Goal: Transaction & Acquisition: Purchase product/service

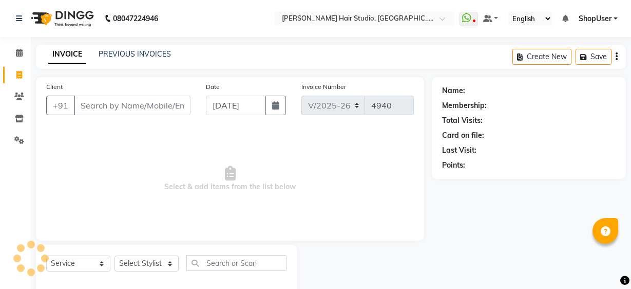
select select "627"
select select "service"
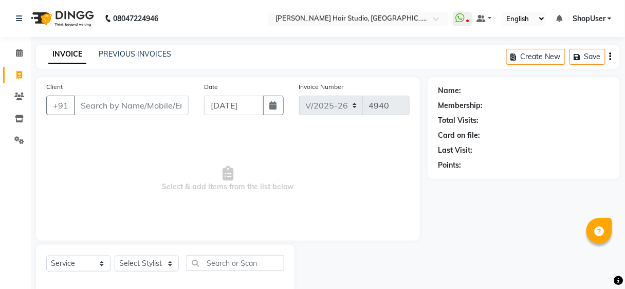
click at [133, 103] on input "Client" at bounding box center [131, 106] width 115 height 20
click at [90, 104] on input "Client" at bounding box center [131, 106] width 115 height 20
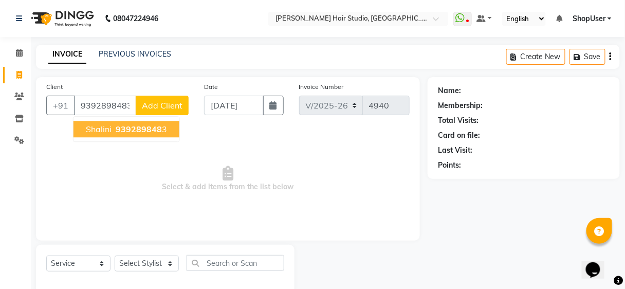
type input "9392898483"
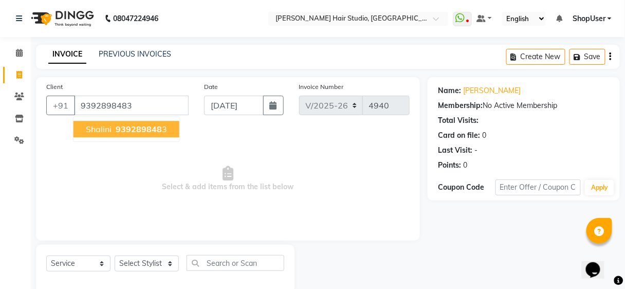
click at [99, 128] on span "shalini" at bounding box center [99, 129] width 26 height 10
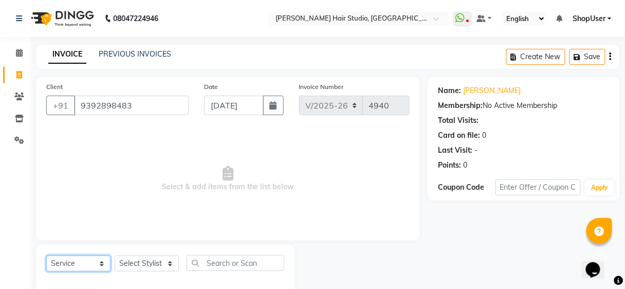
click at [101, 263] on select "Select Service Product Membership Package Voucher Prepaid Gift Card" at bounding box center [78, 263] width 64 height 16
click at [46, 255] on select "Select Service Product Membership Package Voucher Prepaid Gift Card" at bounding box center [78, 263] width 64 height 16
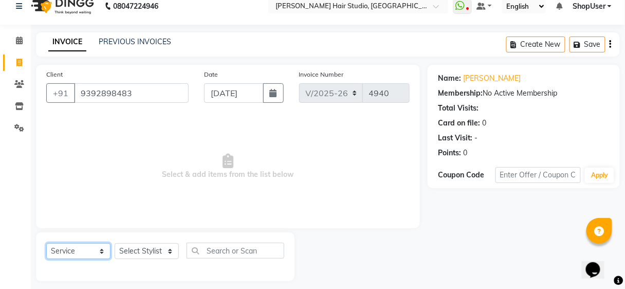
scroll to position [19, 0]
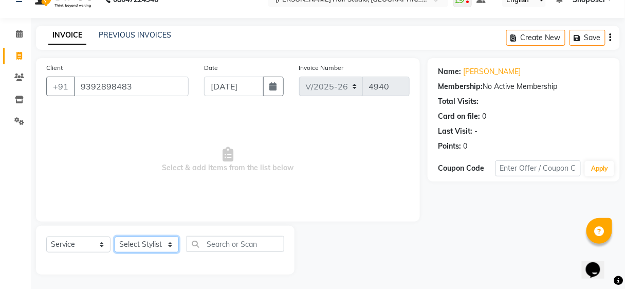
click at [173, 244] on select "Select Stylist [PERSON_NAME] [PERSON_NAME] Avinash [PERSON_NAME] kahde [PERSON_…" at bounding box center [147, 244] width 64 height 16
select select "88870"
click at [115, 236] on select "Select Stylist [PERSON_NAME] [PERSON_NAME] Avinash [PERSON_NAME] kahde [PERSON_…" at bounding box center [147, 244] width 64 height 16
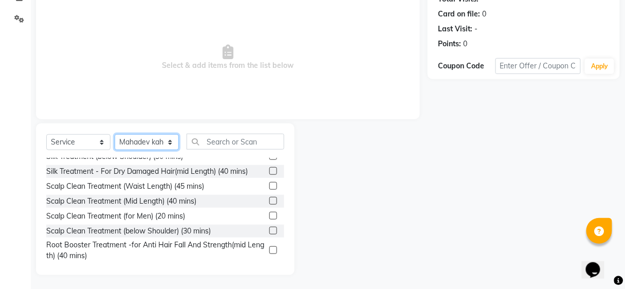
scroll to position [122, 0]
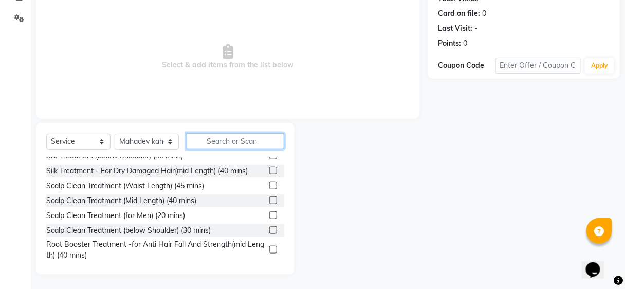
click at [219, 143] on input "text" at bounding box center [235, 141] width 98 height 16
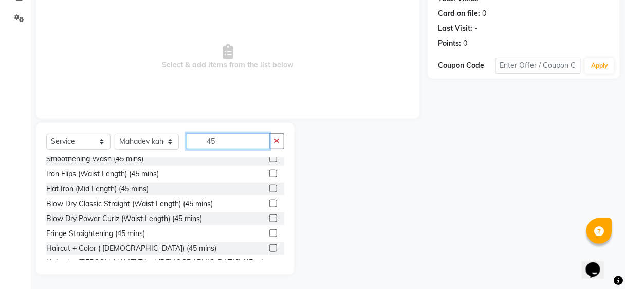
scroll to position [239, 0]
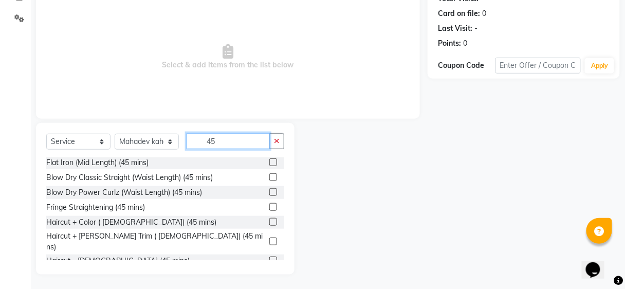
type input "45"
click at [269, 256] on label at bounding box center [273, 260] width 8 height 8
click at [269, 257] on input "checkbox" at bounding box center [272, 260] width 7 height 7
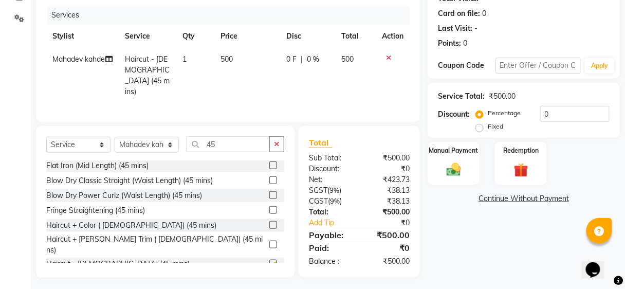
checkbox input "false"
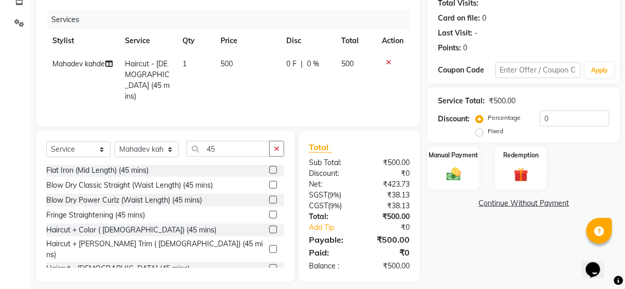
scroll to position [122, 0]
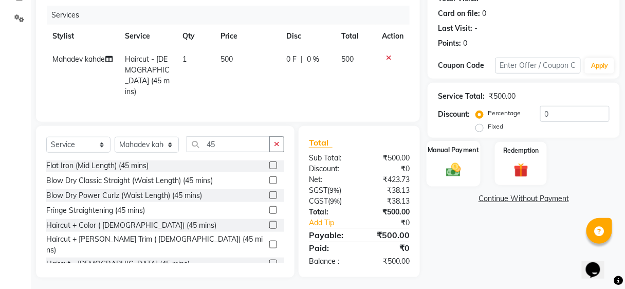
click at [436, 149] on label "Manual Payment" at bounding box center [453, 150] width 51 height 10
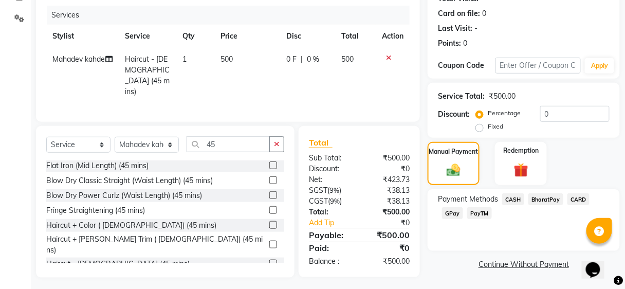
click at [543, 196] on span "BharatPay" at bounding box center [545, 199] width 35 height 12
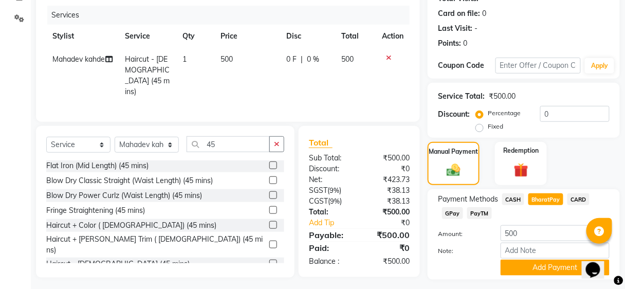
scroll to position [148, 0]
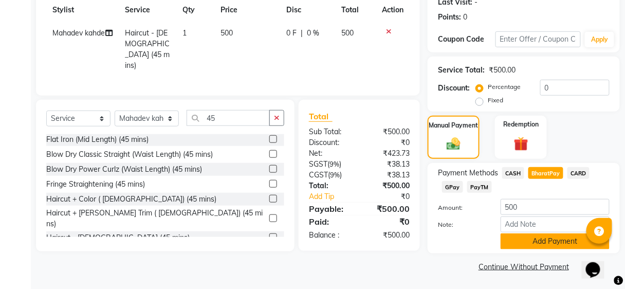
click at [526, 241] on button "Add Payment" at bounding box center [554, 241] width 109 height 16
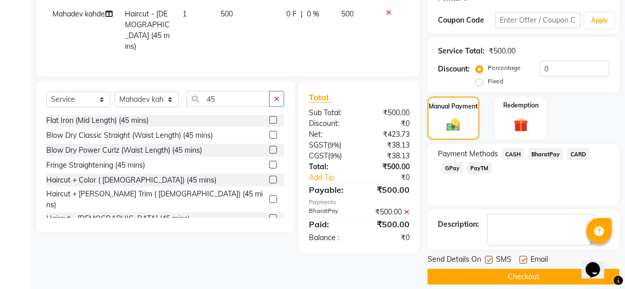
scroll to position [177, 0]
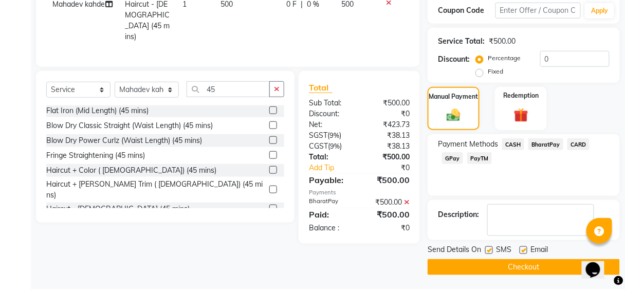
click at [506, 265] on button "Checkout" at bounding box center [523, 267] width 192 height 16
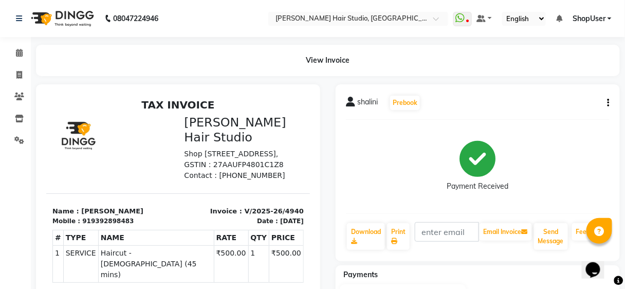
click at [360, 103] on span "shalini" at bounding box center [367, 104] width 21 height 14
click at [350, 103] on icon at bounding box center [350, 102] width 9 height 10
click at [381, 100] on div "[PERSON_NAME] Prebook" at bounding box center [383, 103] width 75 height 16
click at [19, 74] on icon at bounding box center [19, 75] width 6 height 8
select select "service"
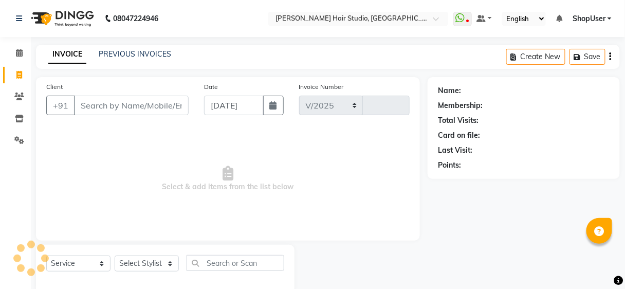
select select "627"
type input "4941"
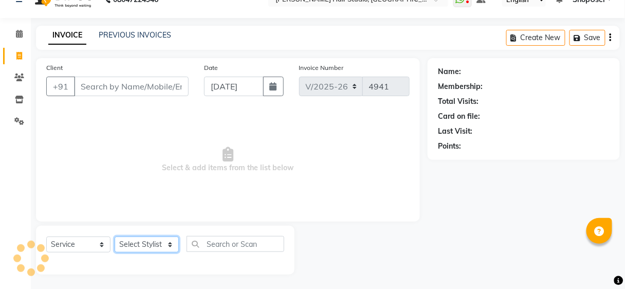
click at [141, 241] on select "Select Stylist" at bounding box center [147, 244] width 64 height 16
select select "32802"
click at [115, 236] on select "Select Stylist [PERSON_NAME] [PERSON_NAME] Avinash [PERSON_NAME] kahde [PERSON_…" at bounding box center [147, 244] width 64 height 16
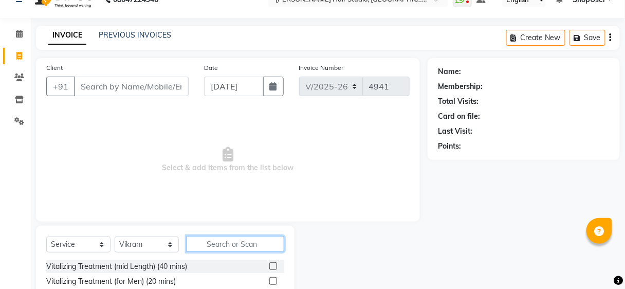
click at [241, 237] on input "text" at bounding box center [235, 244] width 98 height 16
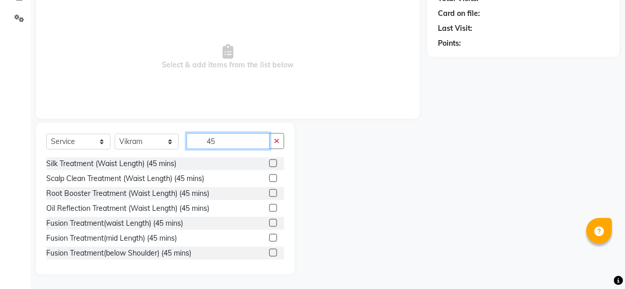
scroll to position [239, 0]
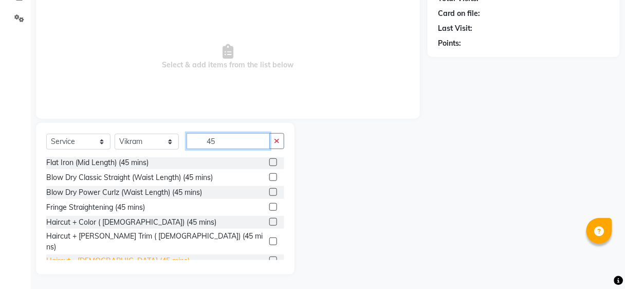
type input "45"
click at [128, 255] on div "Haircut - [DEMOGRAPHIC_DATA] (45 mins)" at bounding box center [117, 260] width 143 height 11
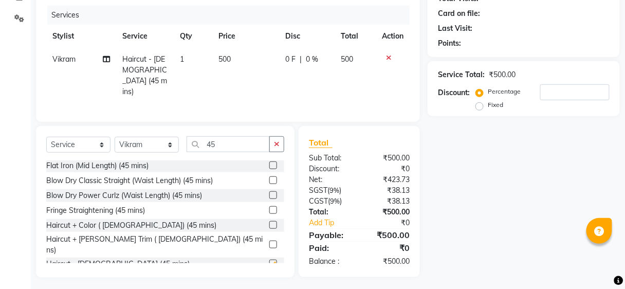
checkbox input "false"
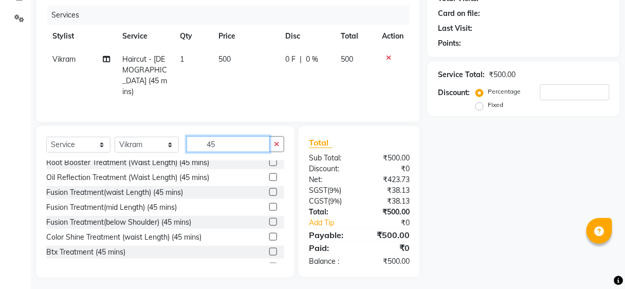
click at [243, 140] on input "45" at bounding box center [227, 144] width 83 height 16
type input "4"
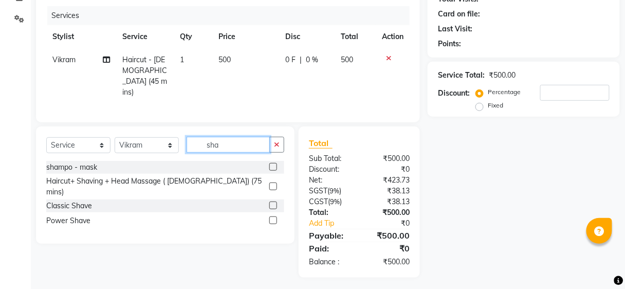
scroll to position [0, 0]
type input "sha"
click at [90, 162] on div "shampo - mask" at bounding box center [71, 167] width 51 height 11
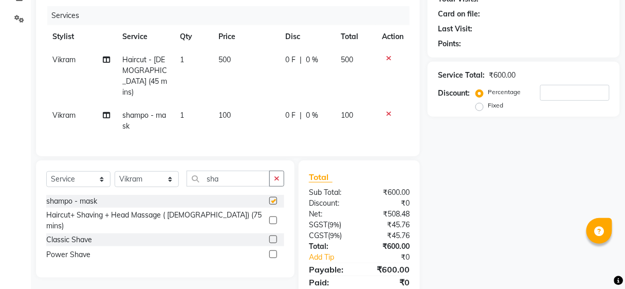
checkbox input "false"
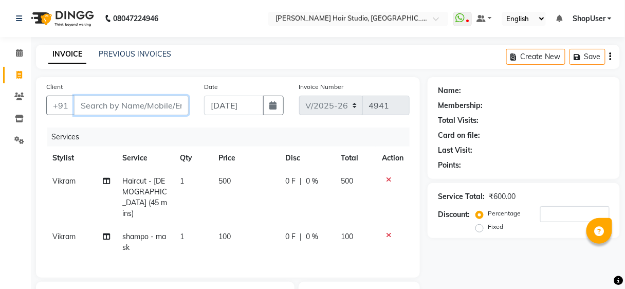
drag, startPoint x: 79, startPoint y: 105, endPoint x: 79, endPoint y: 113, distance: 8.2
click at [79, 108] on input "Client" at bounding box center [131, 106] width 115 height 20
click at [88, 107] on input "Client" at bounding box center [131, 106] width 115 height 20
type input "7"
type input "0"
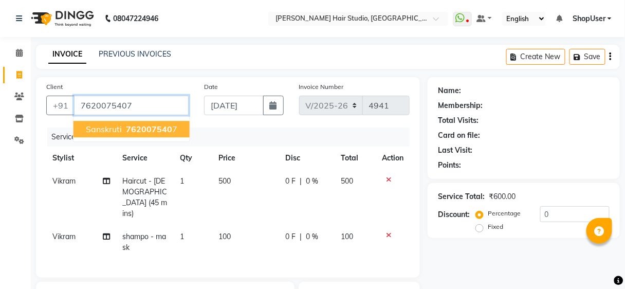
type input "7620075407"
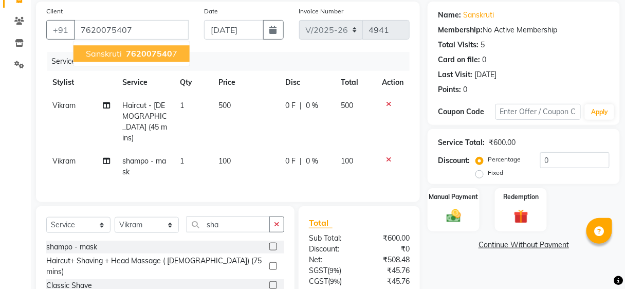
scroll to position [82, 0]
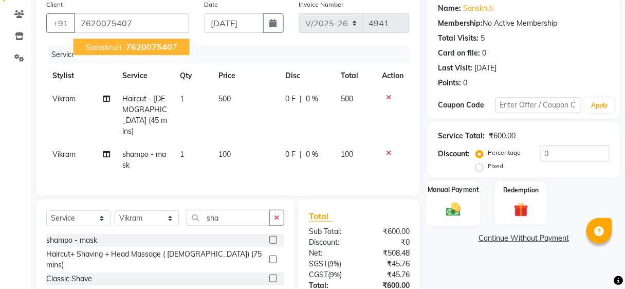
click at [456, 187] on label "Manual Payment" at bounding box center [453, 189] width 51 height 10
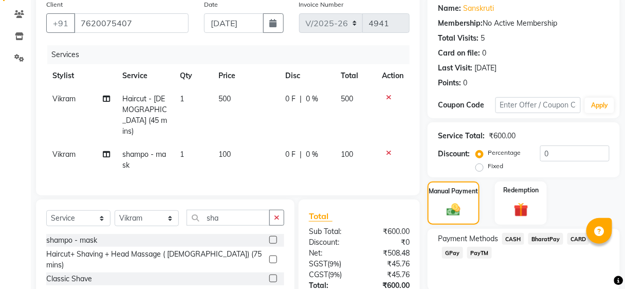
click at [545, 238] on span "BharatPay" at bounding box center [545, 239] width 35 height 12
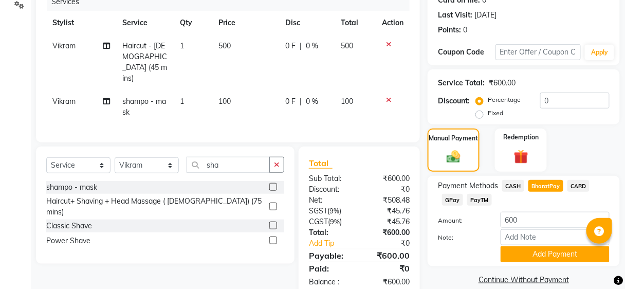
scroll to position [153, 0]
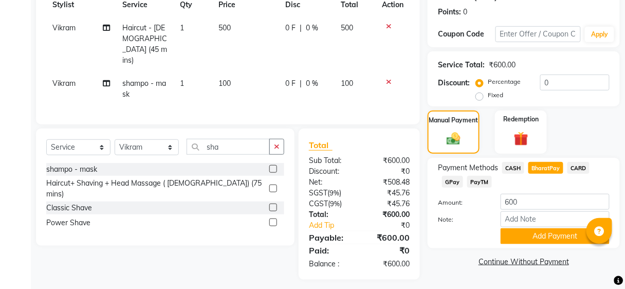
click at [545, 238] on button "Add Payment" at bounding box center [554, 236] width 109 height 16
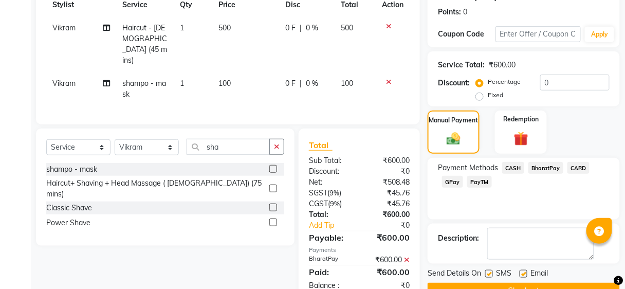
scroll to position [177, 0]
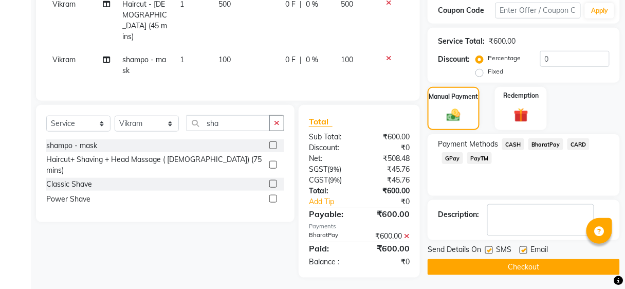
click at [525, 264] on button "Checkout" at bounding box center [523, 267] width 192 height 16
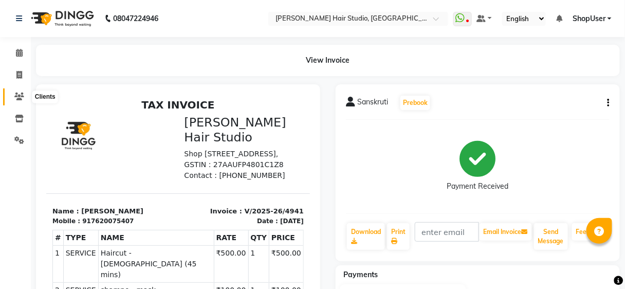
click at [21, 99] on icon at bounding box center [19, 96] width 10 height 8
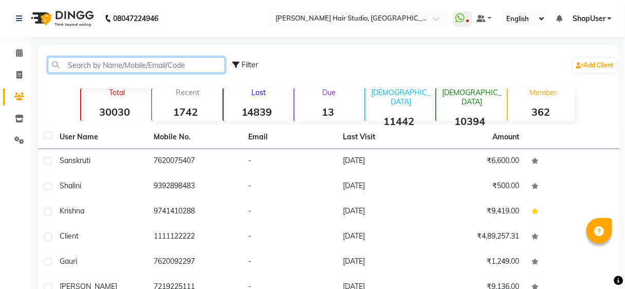
click at [101, 67] on input "text" at bounding box center [136, 65] width 177 height 16
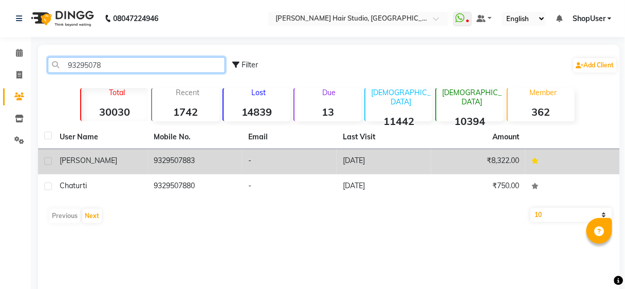
type input "93295078"
click at [130, 163] on div "[PERSON_NAME]" at bounding box center [101, 160] width 82 height 11
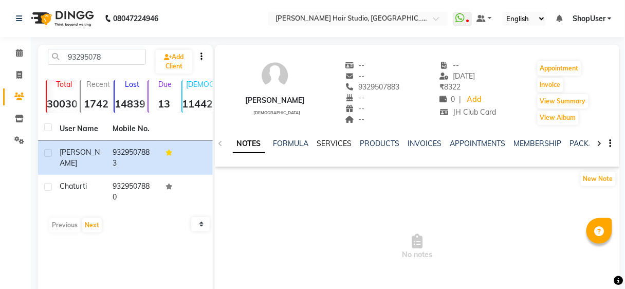
click at [319, 141] on link "SERVICES" at bounding box center [334, 143] width 35 height 9
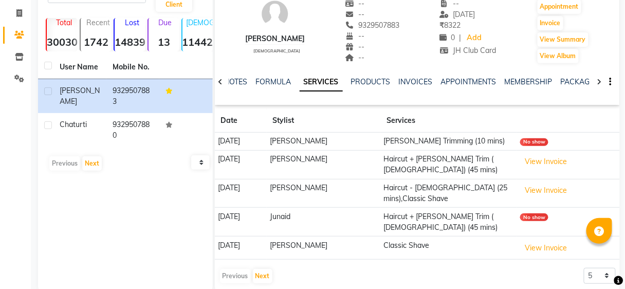
scroll to position [79, 0]
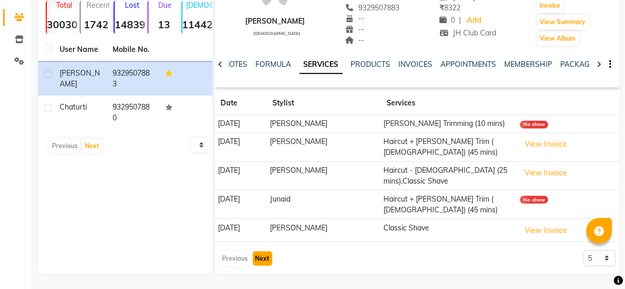
click at [260, 251] on button "Next" at bounding box center [263, 258] width 20 height 14
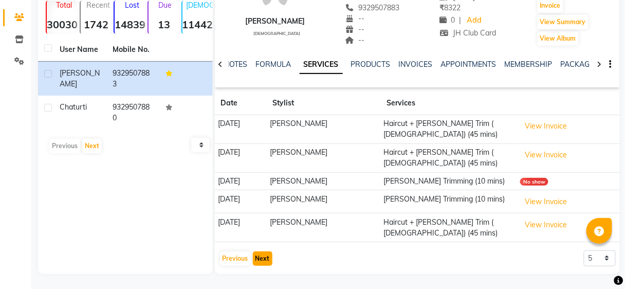
click at [260, 253] on button "Next" at bounding box center [263, 258] width 20 height 14
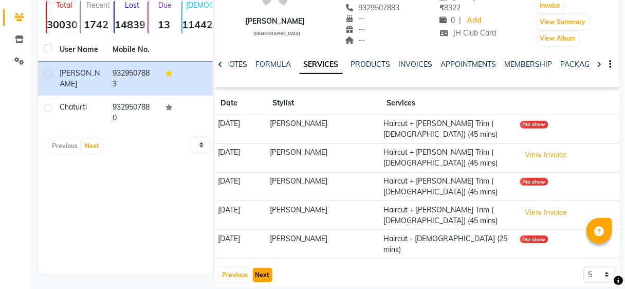
click at [256, 268] on button "Next" at bounding box center [263, 275] width 20 height 14
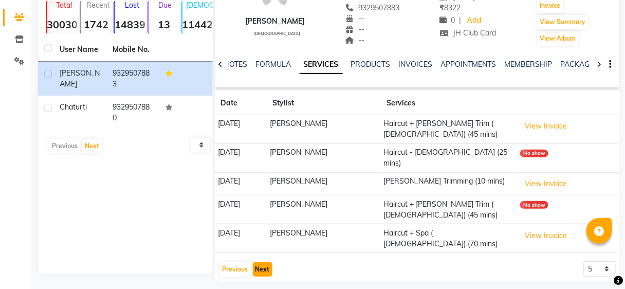
click at [257, 262] on button "Next" at bounding box center [263, 269] width 20 height 14
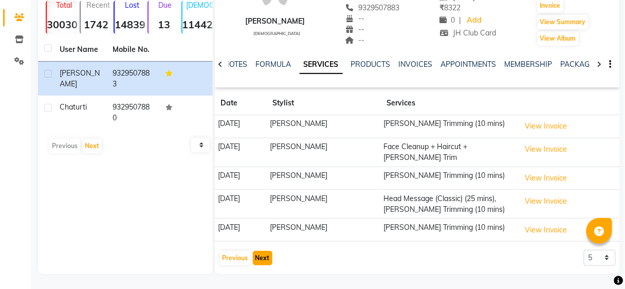
click at [253, 251] on button "Next" at bounding box center [263, 258] width 20 height 14
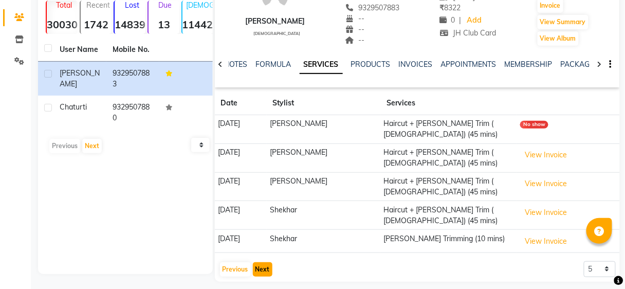
click at [260, 262] on button "Next" at bounding box center [263, 269] width 20 height 14
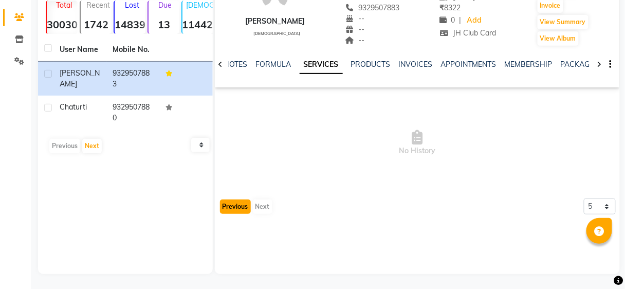
click at [243, 205] on button "Previous" at bounding box center [235, 206] width 31 height 14
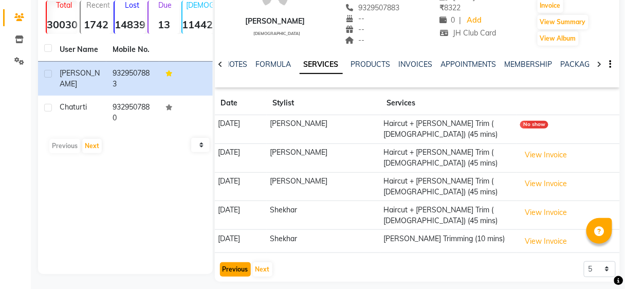
click at [240, 262] on button "Previous" at bounding box center [235, 269] width 31 height 14
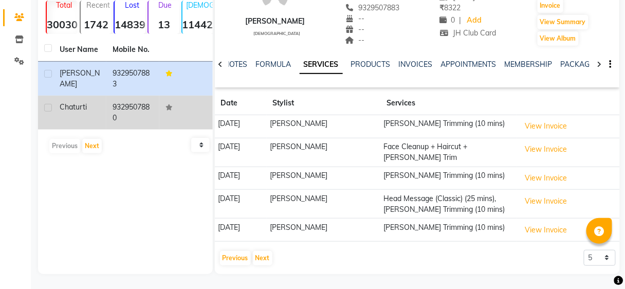
click at [87, 111] on div "chaturti" at bounding box center [80, 107] width 41 height 11
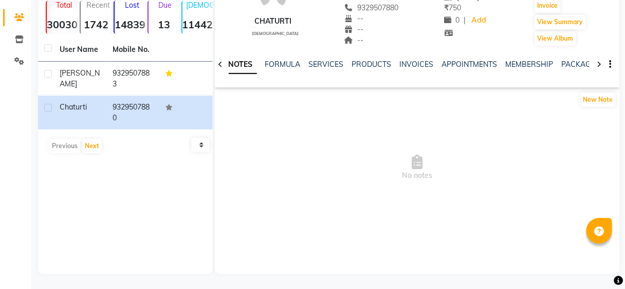
click at [312, 59] on div "SERVICES" at bounding box center [326, 64] width 35 height 11
click at [312, 62] on link "SERVICES" at bounding box center [326, 64] width 35 height 9
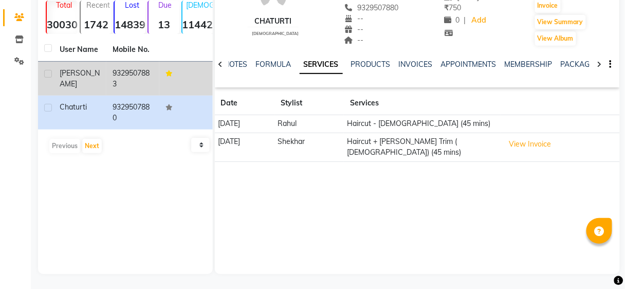
click at [142, 69] on td "9329507883" at bounding box center [132, 79] width 53 height 34
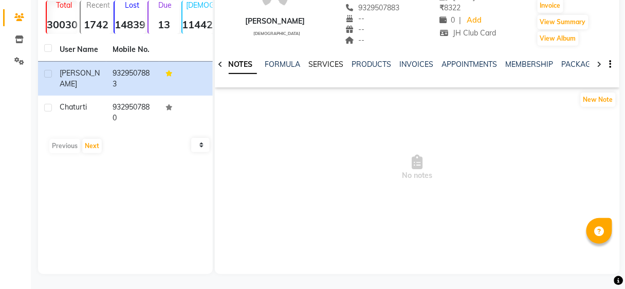
click at [329, 64] on link "SERVICES" at bounding box center [326, 64] width 35 height 9
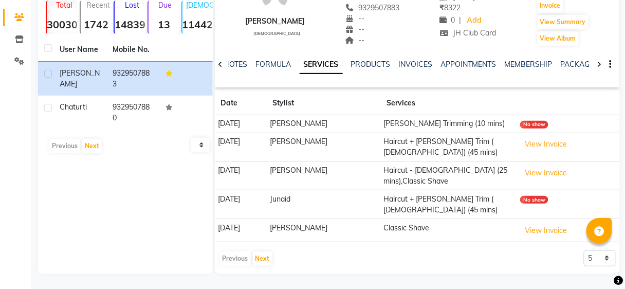
drag, startPoint x: 252, startPoint y: 123, endPoint x: 0, endPoint y: 108, distance: 252.1
drag, startPoint x: 0, startPoint y: 108, endPoint x: 173, endPoint y: 162, distance: 181.1
click at [173, 162] on div "93295078 Add Client Total 30030 Recent 1742 Lost 14839 Due 13 [DEMOGRAPHIC_DATA…" at bounding box center [125, 120] width 175 height 308
click at [239, 250] on div "Previous Next" at bounding box center [246, 258] width 54 height 16
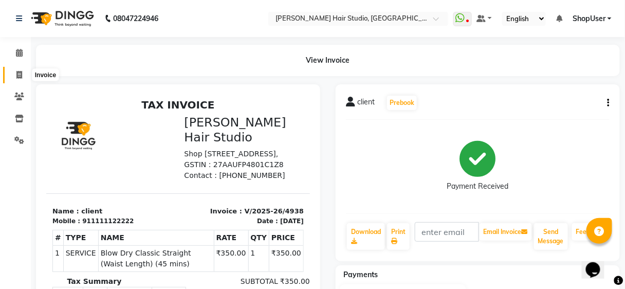
click at [21, 70] on span at bounding box center [19, 75] width 18 height 12
select select "service"
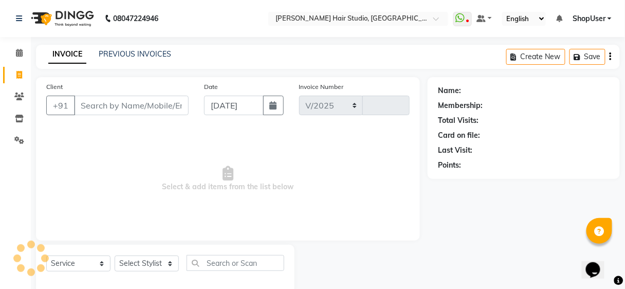
select select "627"
type input "4942"
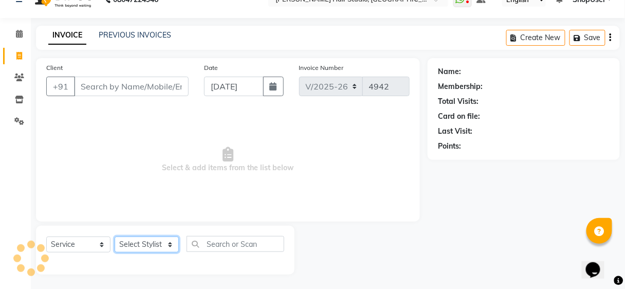
click at [156, 251] on select "Select Stylist [PERSON_NAME] [PERSON_NAME] Avinash [PERSON_NAME] kahde [PERSON_…" at bounding box center [147, 244] width 64 height 16
select select "80555"
click at [115, 236] on select "Select Stylist [PERSON_NAME] [PERSON_NAME] Avinash [PERSON_NAME] kahde [PERSON_…" at bounding box center [147, 244] width 64 height 16
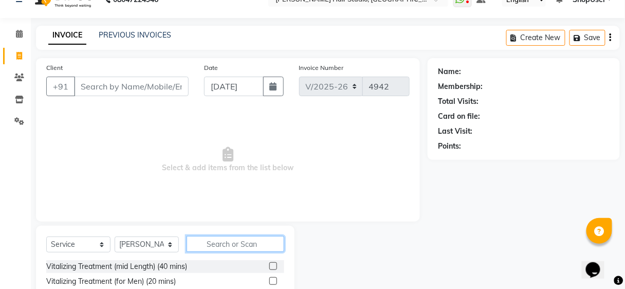
click at [213, 240] on input "text" at bounding box center [235, 244] width 98 height 16
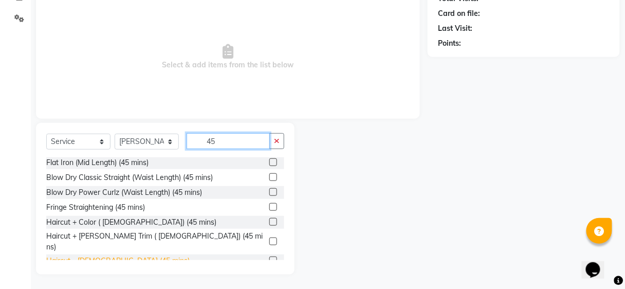
type input "45"
click at [81, 255] on div "Haircut - [DEMOGRAPHIC_DATA] (45 mins)" at bounding box center [117, 260] width 143 height 11
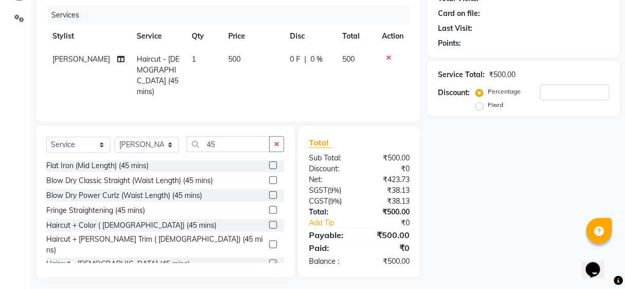
checkbox input "false"
drag, startPoint x: 86, startPoint y: 239, endPoint x: 124, endPoint y: 196, distance: 57.5
click at [88, 237] on div "Haircut + [PERSON_NAME] Trim ( [DEMOGRAPHIC_DATA]) (45 mins)" at bounding box center [155, 245] width 219 height 22
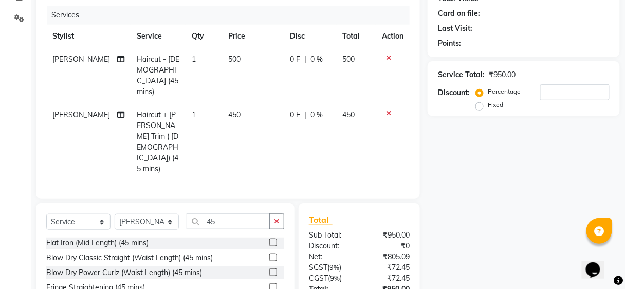
checkbox input "false"
click at [390, 55] on icon at bounding box center [389, 57] width 6 height 7
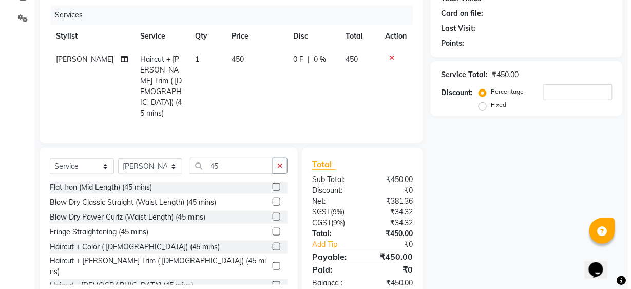
scroll to position [0, 0]
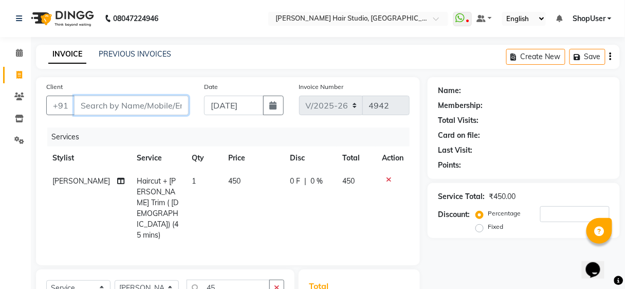
click at [141, 106] on input "Client" at bounding box center [131, 106] width 115 height 20
click at [111, 105] on input "Client" at bounding box center [131, 106] width 115 height 20
type input "7"
type input "0"
type input "7503088008"
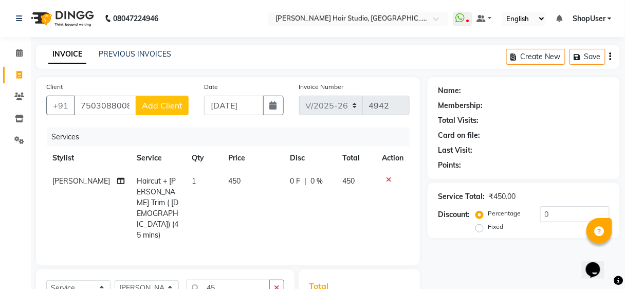
click at [166, 98] on button "Add Client" at bounding box center [162, 106] width 53 height 20
select select "22"
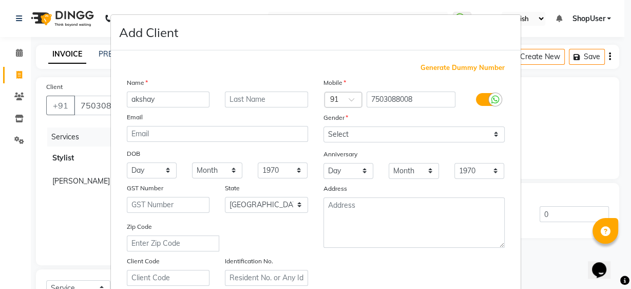
type input "akshay"
click at [329, 127] on select "Select Male Female Other Prefer Not To Say" at bounding box center [414, 134] width 181 height 16
click at [324, 126] on select "Select Male Female Other Prefer Not To Say" at bounding box center [414, 134] width 181 height 16
click at [360, 125] on div "Gender" at bounding box center [414, 119] width 197 height 14
click at [351, 135] on select "Select Male Female Other Prefer Not To Say" at bounding box center [414, 134] width 181 height 16
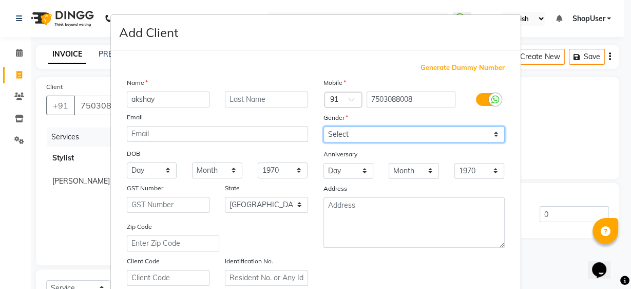
select select "[DEMOGRAPHIC_DATA]"
click at [324, 126] on select "Select Male Female Other Prefer Not To Say" at bounding box center [414, 134] width 181 height 16
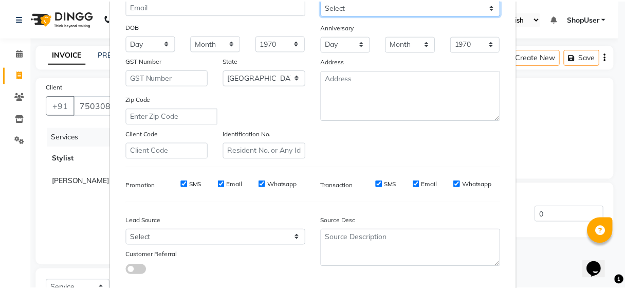
scroll to position [183, 0]
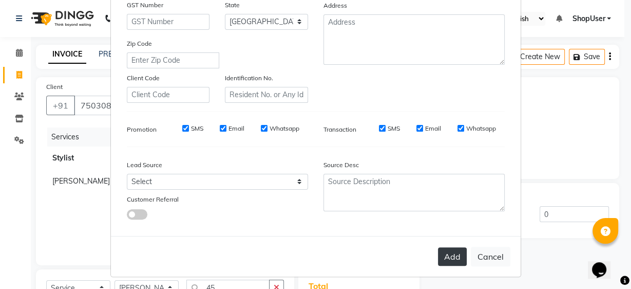
click at [449, 253] on button "Add" at bounding box center [452, 256] width 29 height 18
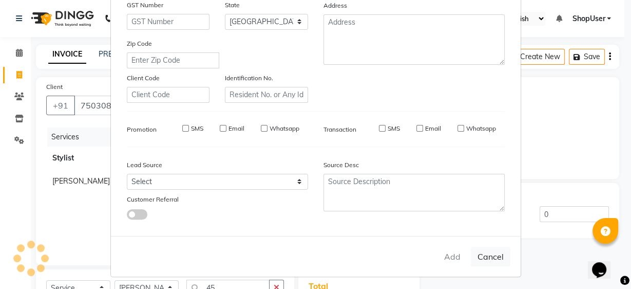
select select
select select "null"
select select
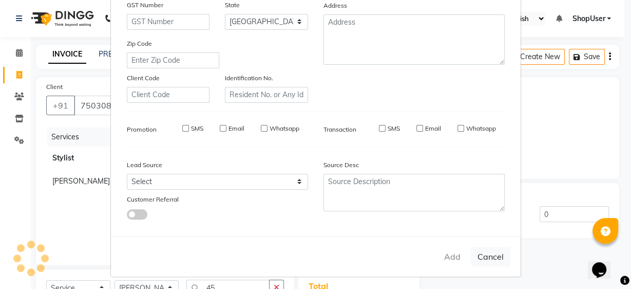
select select
checkbox input "false"
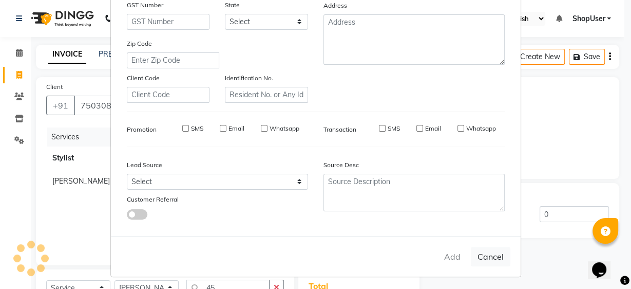
checkbox input "false"
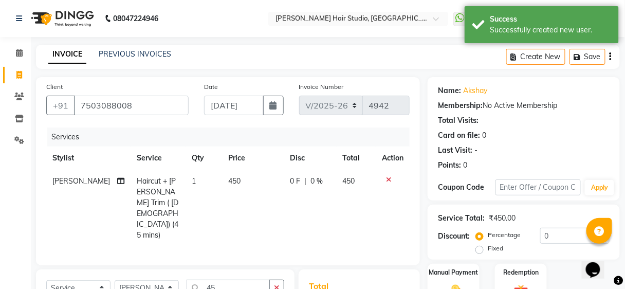
scroll to position [122, 0]
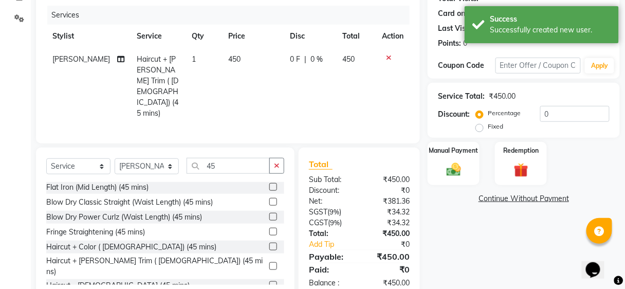
click at [463, 187] on div "Name: Akshay Membership: No Active Membership Total Visits: Card on file: 0 Las…" at bounding box center [527, 127] width 200 height 344
click at [463, 181] on div "Manual Payment" at bounding box center [453, 163] width 54 height 45
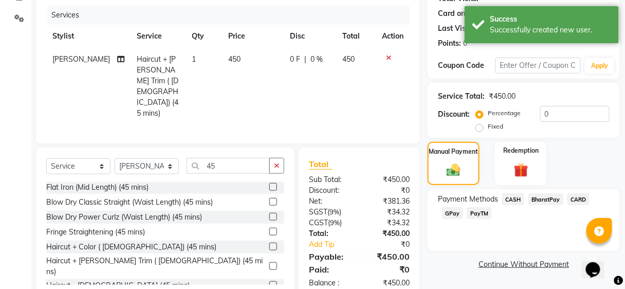
click at [549, 196] on span "BharatPay" at bounding box center [545, 199] width 35 height 12
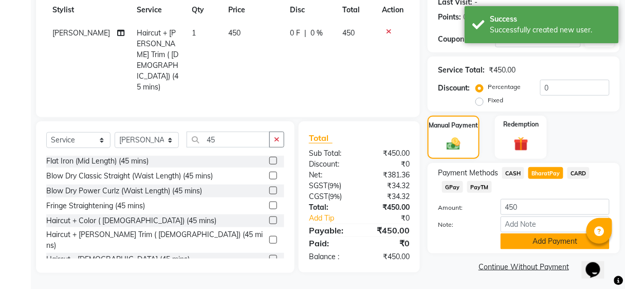
click at [502, 236] on button "Add Payment" at bounding box center [554, 241] width 109 height 16
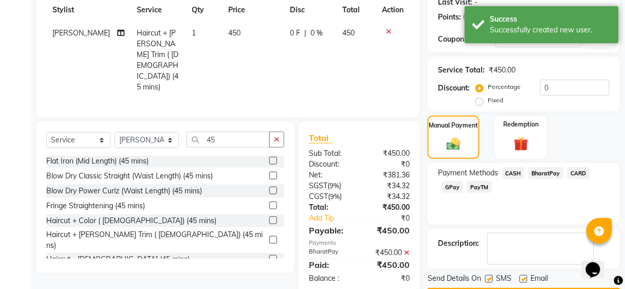
scroll to position [177, 0]
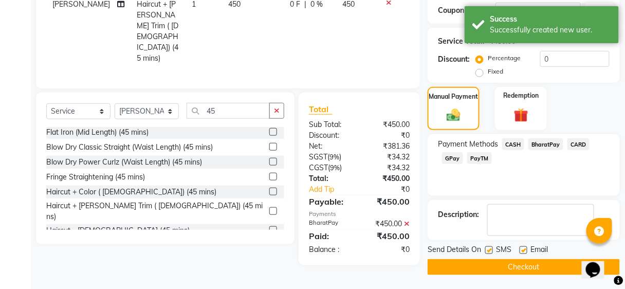
click at [484, 262] on button "Checkout" at bounding box center [523, 267] width 192 height 16
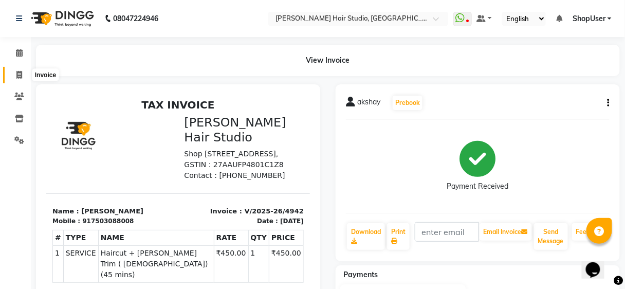
click at [18, 72] on icon at bounding box center [19, 75] width 6 height 8
select select "service"
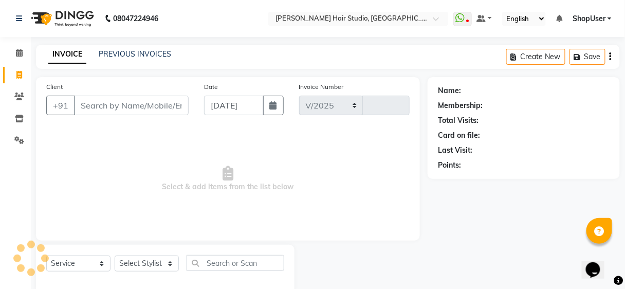
scroll to position [19, 0]
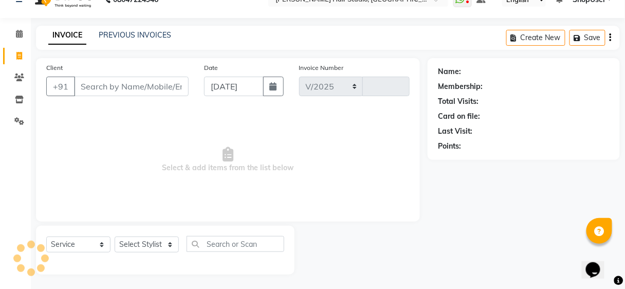
select select "627"
type input "4943"
click at [165, 247] on select "Select Stylist" at bounding box center [147, 244] width 64 height 16
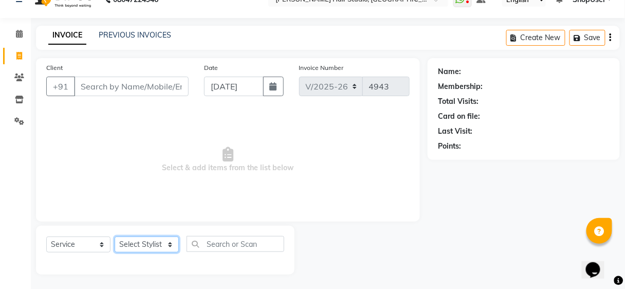
select select "88870"
click at [115, 236] on select "Select Stylist [PERSON_NAME] [PERSON_NAME] Avinash [PERSON_NAME] kahde [PERSON_…" at bounding box center [147, 244] width 64 height 16
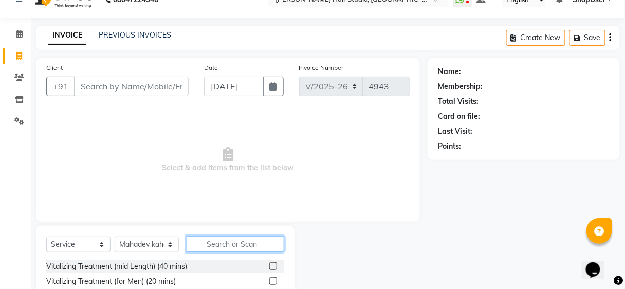
click at [254, 247] on input "text" at bounding box center [235, 244] width 98 height 16
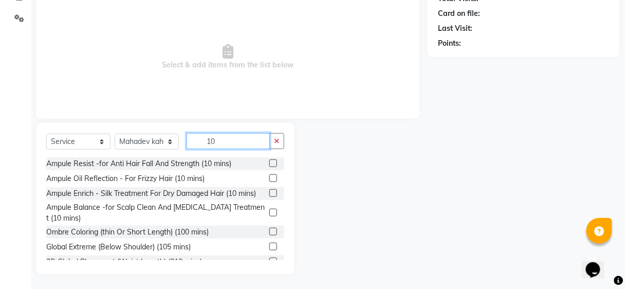
scroll to position [174, 0]
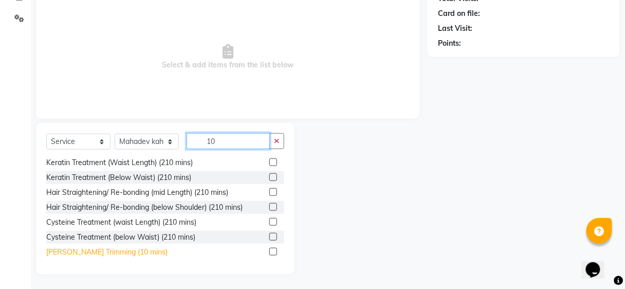
type input "10"
click at [80, 248] on div "[PERSON_NAME] Trimming (10 mins)" at bounding box center [106, 252] width 121 height 11
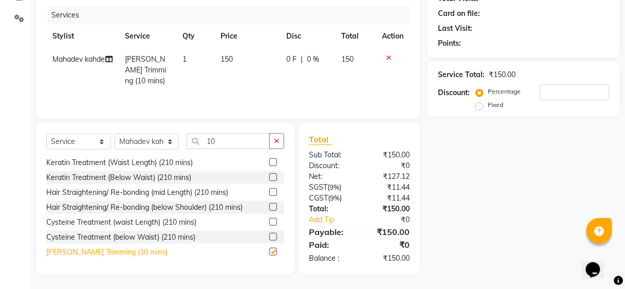
checkbox input "false"
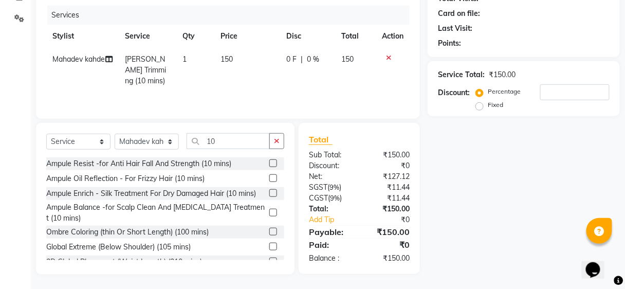
scroll to position [0, 0]
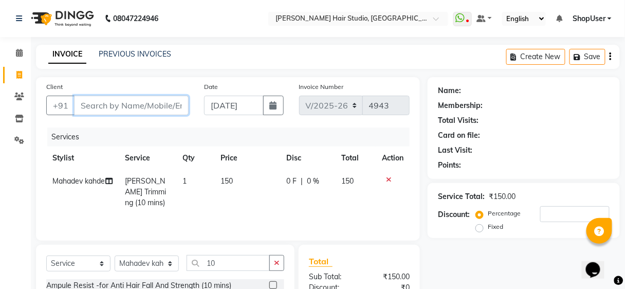
click at [169, 101] on input "Client" at bounding box center [131, 106] width 115 height 20
type input "9"
type input "0"
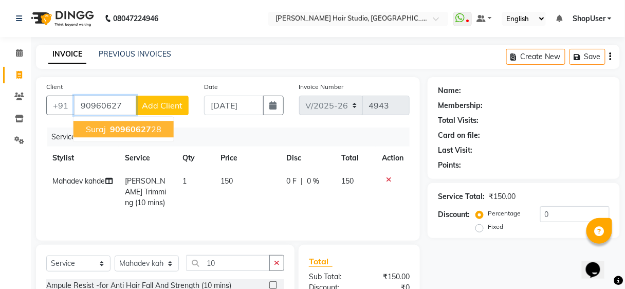
click at [113, 130] on span "90960627" at bounding box center [130, 129] width 41 height 10
type input "9096062728"
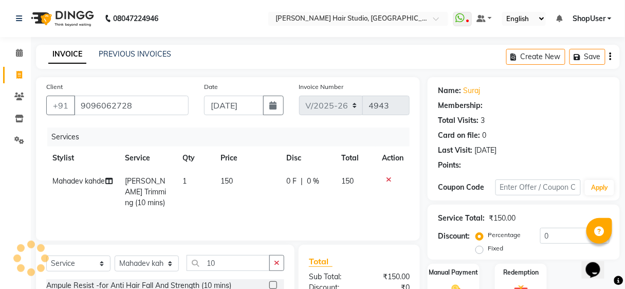
select select "1: Object"
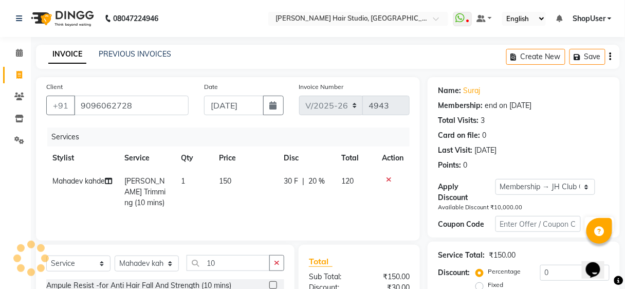
type input "20"
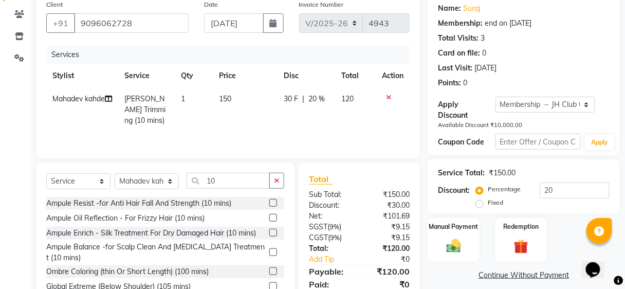
scroll to position [122, 0]
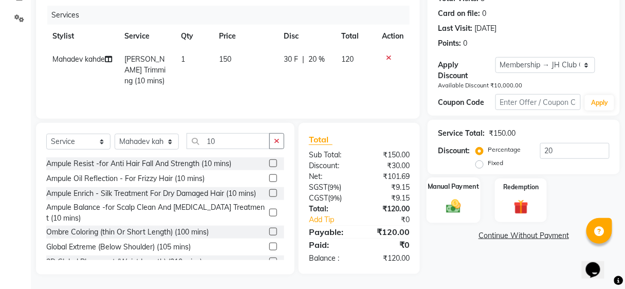
click at [468, 218] on div "Manual Payment" at bounding box center [453, 200] width 54 height 45
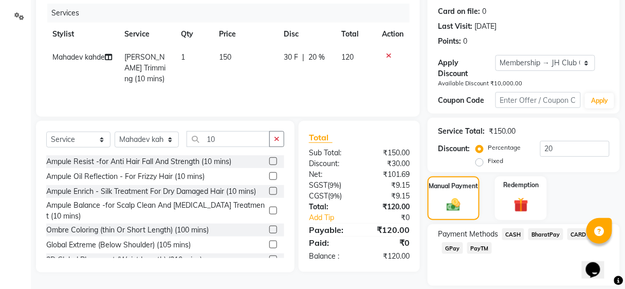
scroll to position [157, 0]
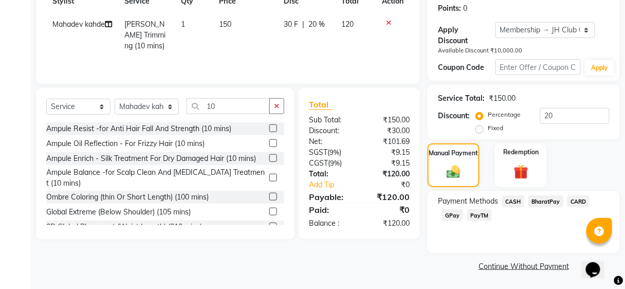
click at [550, 197] on span "BharatPay" at bounding box center [545, 201] width 35 height 12
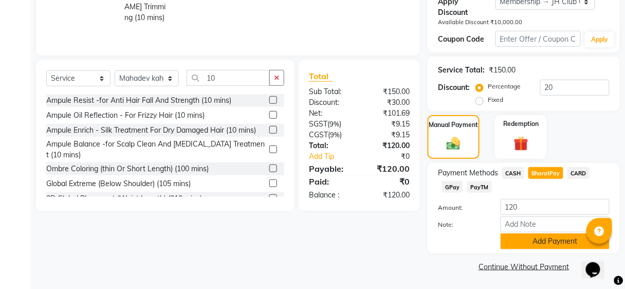
click at [544, 239] on button "Add Payment" at bounding box center [554, 241] width 109 height 16
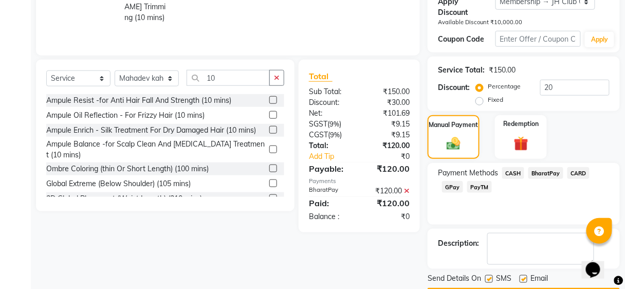
scroll to position [214, 0]
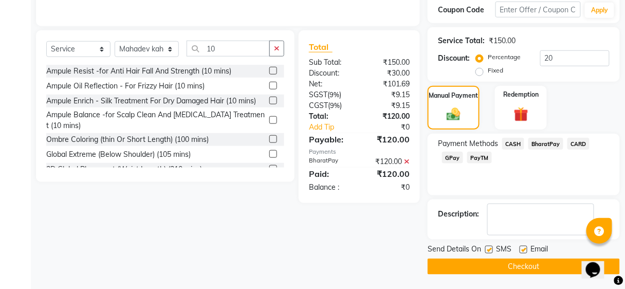
click at [541, 267] on button "Checkout" at bounding box center [523, 266] width 192 height 16
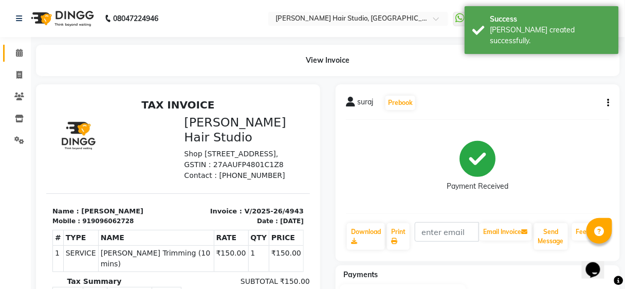
click at [18, 53] on icon at bounding box center [19, 53] width 7 height 8
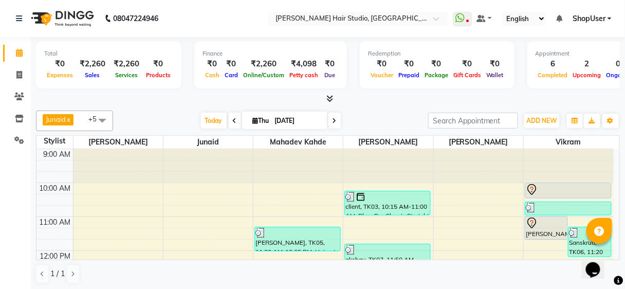
click at [92, 122] on span at bounding box center [102, 120] width 21 height 20
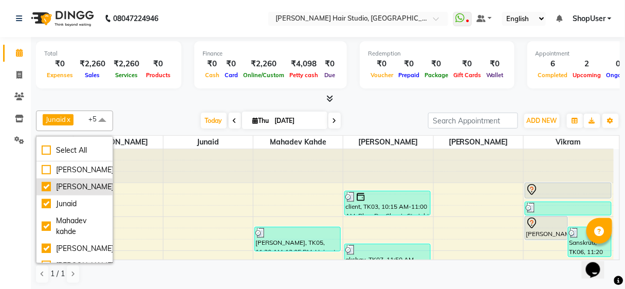
click at [86, 192] on li "[PERSON_NAME]" at bounding box center [74, 186] width 76 height 17
checkbox input "false"
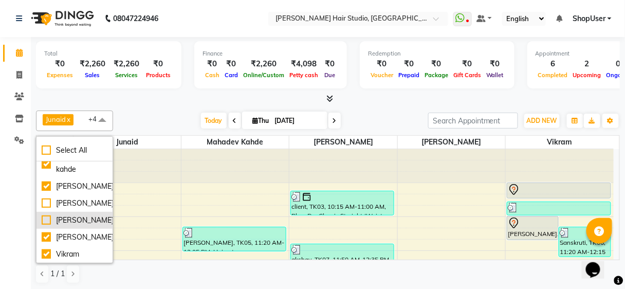
click at [81, 212] on li "[PERSON_NAME]" at bounding box center [74, 220] width 76 height 17
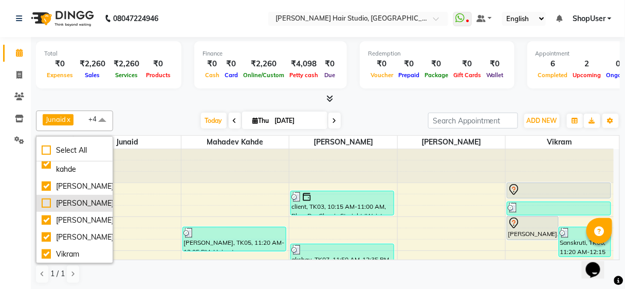
checkbox input "true"
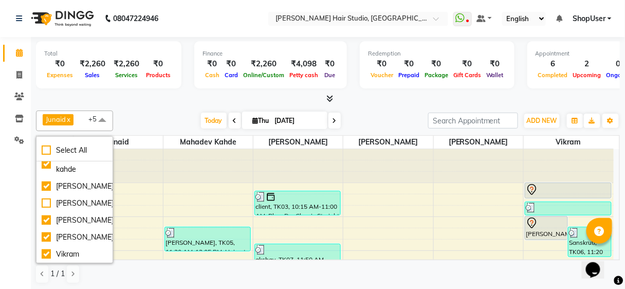
click at [162, 111] on div "Junaid x Mohammad x Shweta Kale x Mahadev kahde x Vikram x Shubham x +5 Select …" at bounding box center [327, 120] width 583 height 21
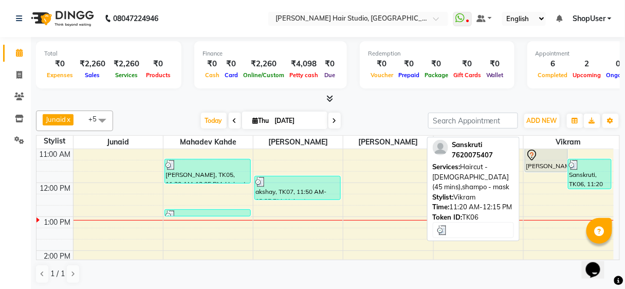
scroll to position [82, 0]
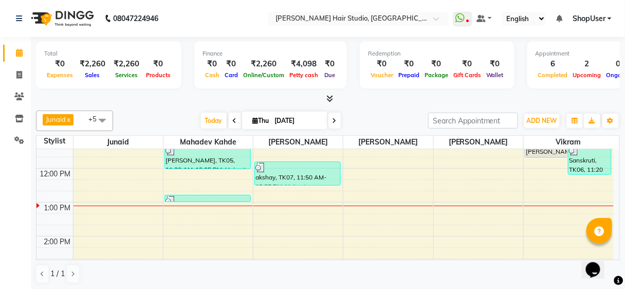
click at [100, 122] on span at bounding box center [102, 120] width 21 height 20
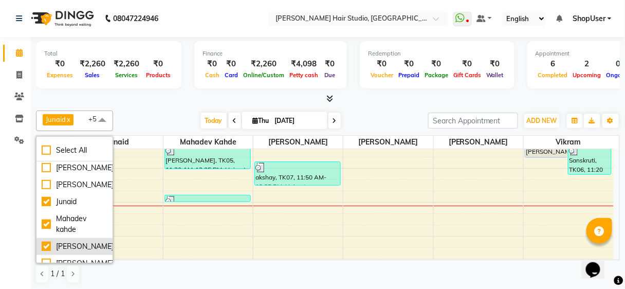
scroll to position [0, 0]
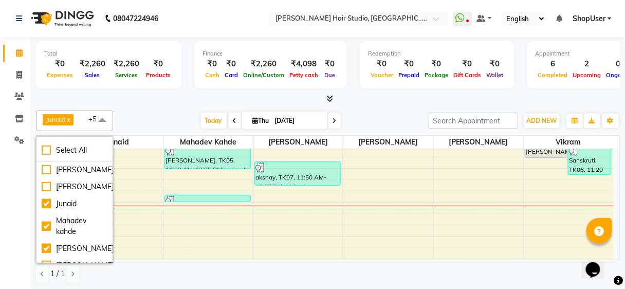
click at [134, 105] on div "Total ₹0 Expenses ₹2,260 Sales ₹2,260 Services ₹0 Products Finance ₹0 Cash ₹0 C…" at bounding box center [328, 163] width 594 height 253
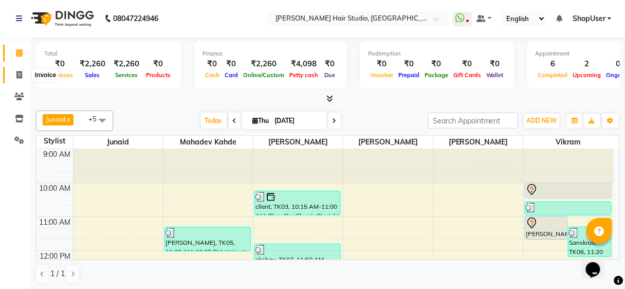
click at [12, 77] on span at bounding box center [19, 75] width 18 height 12
select select "service"
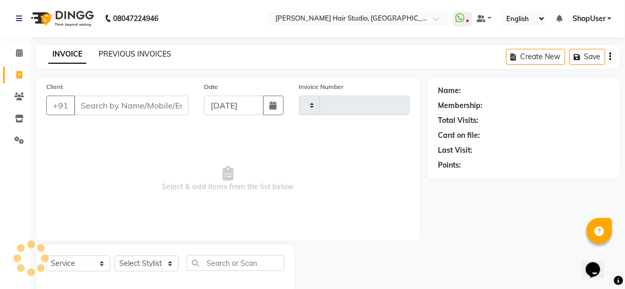
type input "4944"
select select "627"
click at [129, 49] on link "PREVIOUS INVOICES" at bounding box center [135, 53] width 72 height 9
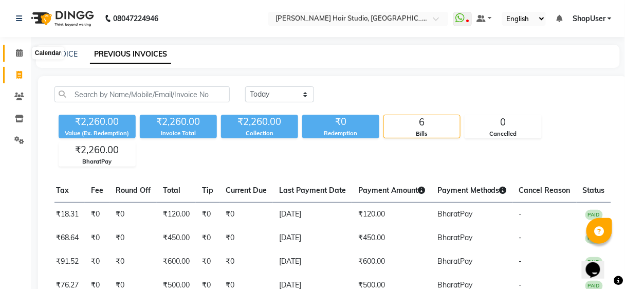
click at [12, 54] on span at bounding box center [19, 53] width 18 height 12
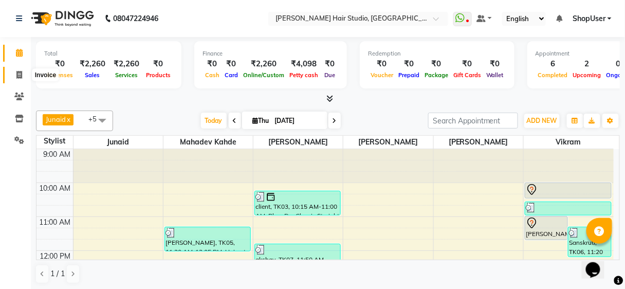
click at [12, 72] on span at bounding box center [19, 75] width 18 height 12
select select "service"
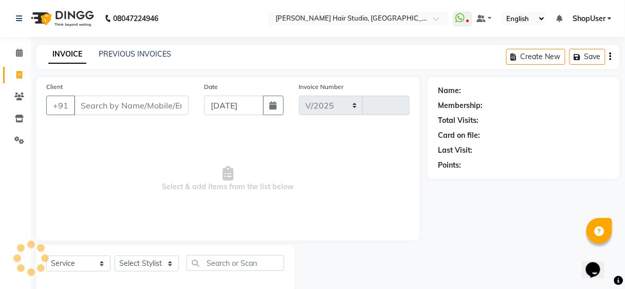
select select "627"
type input "4944"
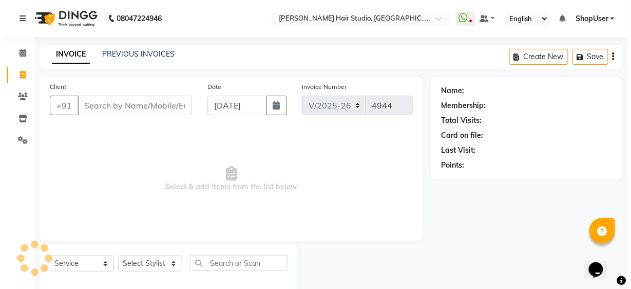
scroll to position [19, 0]
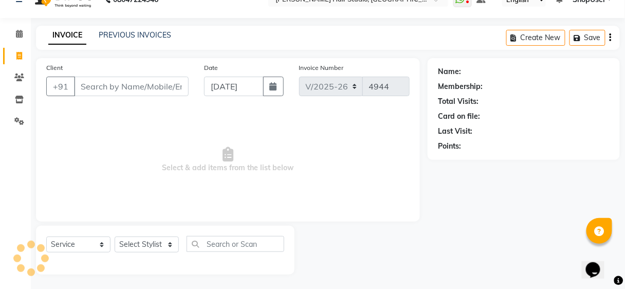
click at [160, 84] on input "Client" at bounding box center [131, 87] width 115 height 20
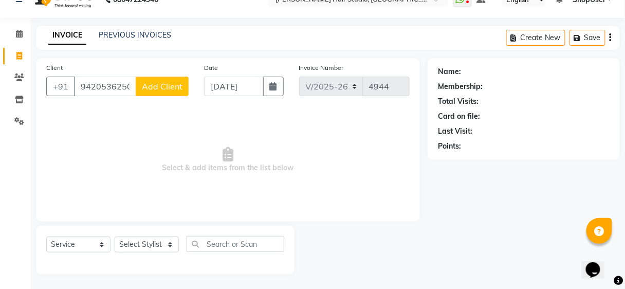
type input "9420536250"
click at [160, 84] on span "Add Client" at bounding box center [162, 86] width 41 height 10
select select "22"
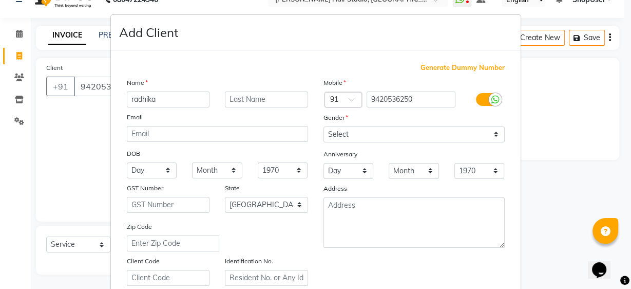
type input "radhika"
click at [404, 140] on select "Select Male Female Other Prefer Not To Say" at bounding box center [414, 134] width 181 height 16
select select "female"
click at [324, 126] on select "Select Male Female Other Prefer Not To Say" at bounding box center [414, 134] width 181 height 16
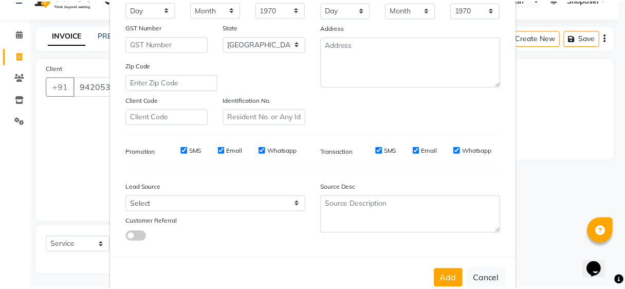
scroll to position [183, 0]
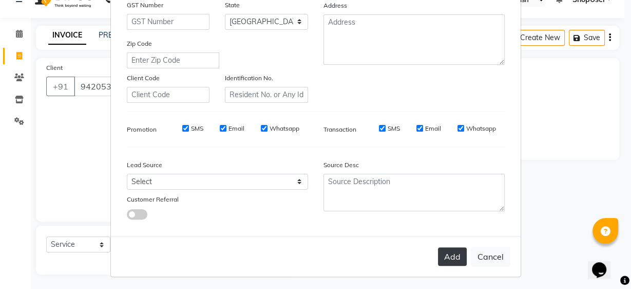
click at [458, 253] on button "Add" at bounding box center [452, 256] width 29 height 18
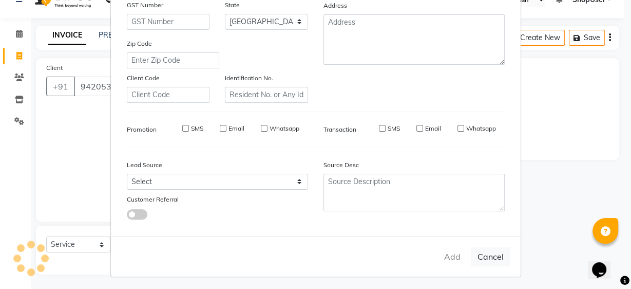
select select
select select "null"
select select
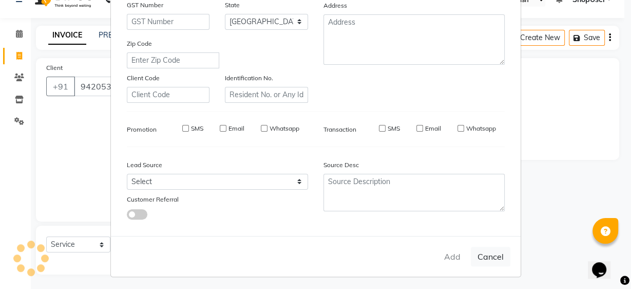
select select
checkbox input "false"
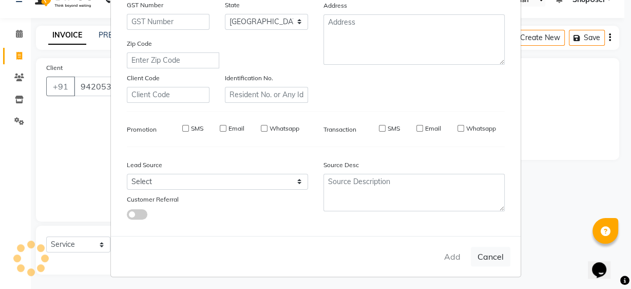
checkbox input "false"
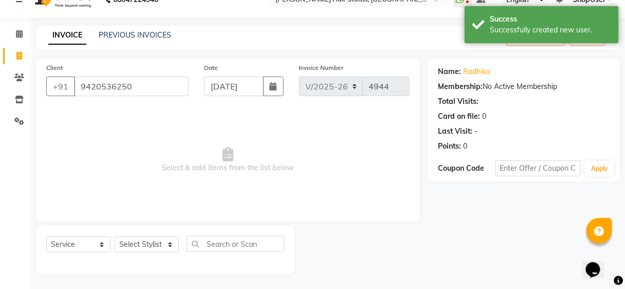
click at [177, 234] on div "Select Service Product Membership Package Voucher Prepaid Gift Card Select Styl…" at bounding box center [165, 249] width 258 height 49
click at [170, 238] on select "Select Stylist [PERSON_NAME] [PERSON_NAME] Avinash [PERSON_NAME] kahde [PERSON_…" at bounding box center [147, 244] width 64 height 16
select select "39192"
click at [115, 236] on select "Select Stylist [PERSON_NAME] [PERSON_NAME] Avinash [PERSON_NAME] kahde [PERSON_…" at bounding box center [147, 244] width 64 height 16
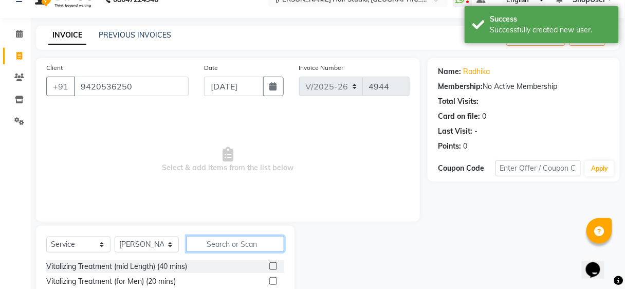
click at [223, 242] on input "text" at bounding box center [235, 244] width 98 height 16
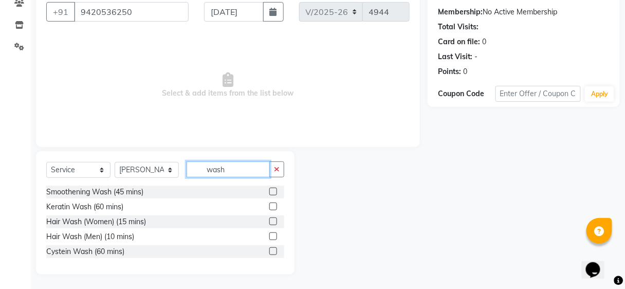
type input "wash"
click at [275, 222] on label at bounding box center [273, 221] width 8 height 8
click at [275, 222] on input "checkbox" at bounding box center [272, 221] width 7 height 7
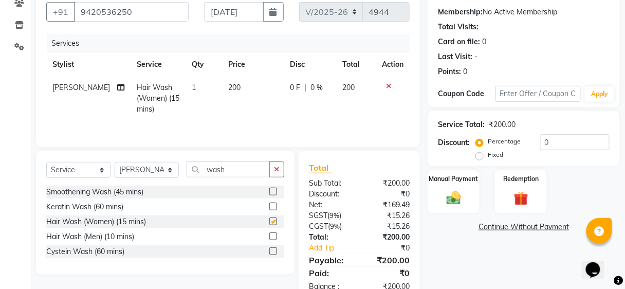
scroll to position [121, 0]
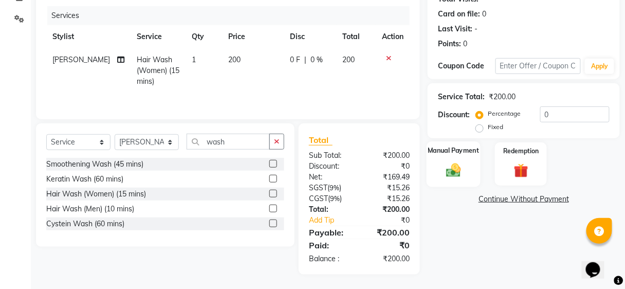
checkbox input "false"
click at [460, 163] on img at bounding box center [453, 169] width 24 height 17
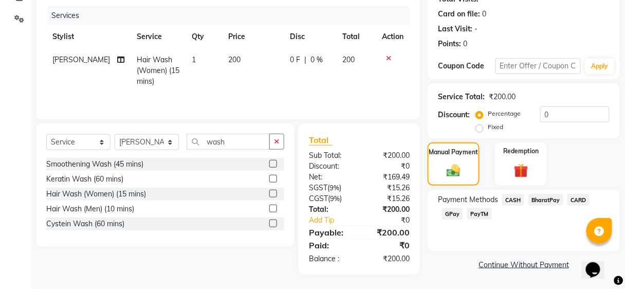
click at [543, 202] on span "BharatPay" at bounding box center [545, 200] width 35 height 12
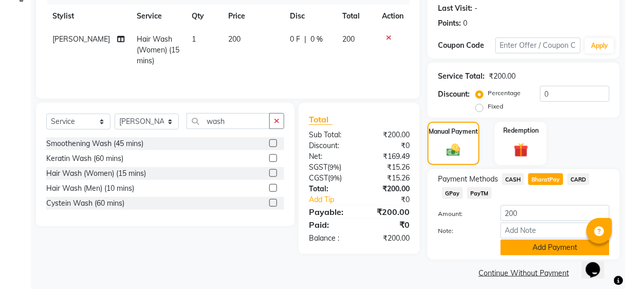
scroll to position [148, 0]
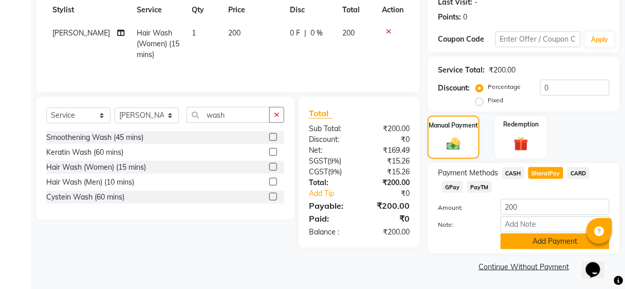
click at [545, 238] on button "Add Payment" at bounding box center [554, 241] width 109 height 16
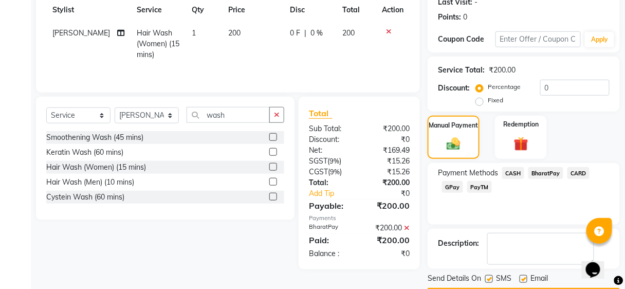
scroll to position [177, 0]
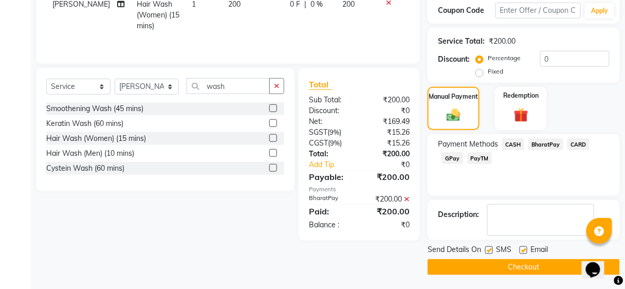
click at [532, 263] on button "Checkout" at bounding box center [523, 267] width 192 height 16
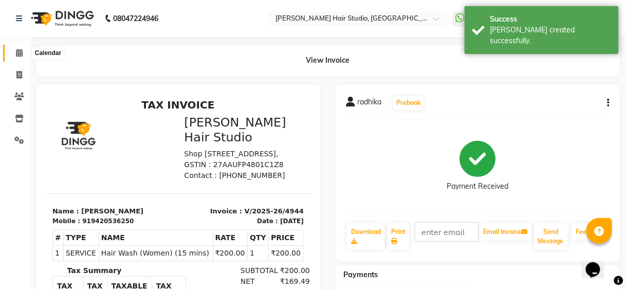
click at [16, 51] on icon at bounding box center [19, 53] width 7 height 8
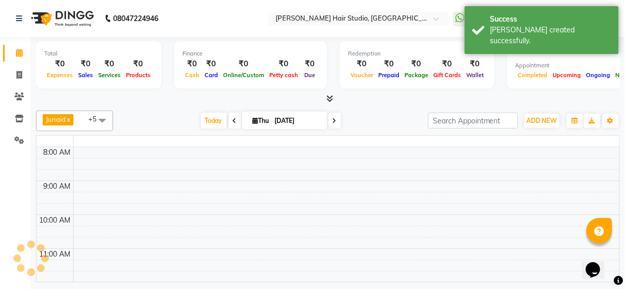
click at [16, 51] on icon at bounding box center [19, 53] width 7 height 8
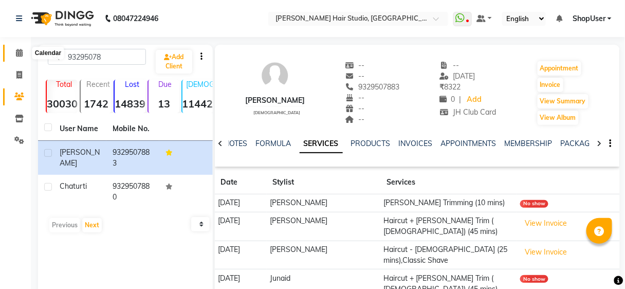
click at [18, 50] on icon at bounding box center [19, 53] width 7 height 8
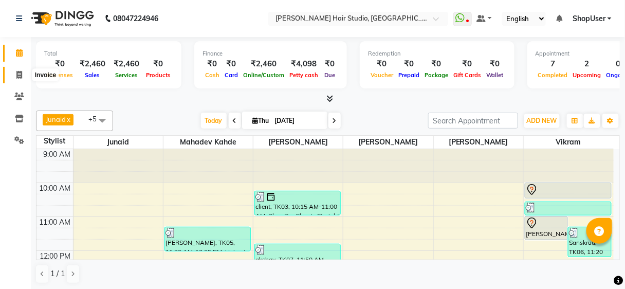
click at [22, 73] on icon at bounding box center [19, 75] width 6 height 8
select select "service"
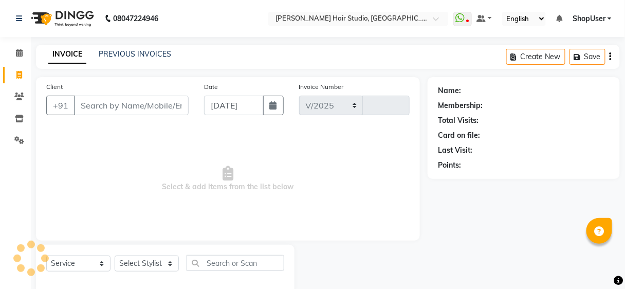
select select "627"
type input "4945"
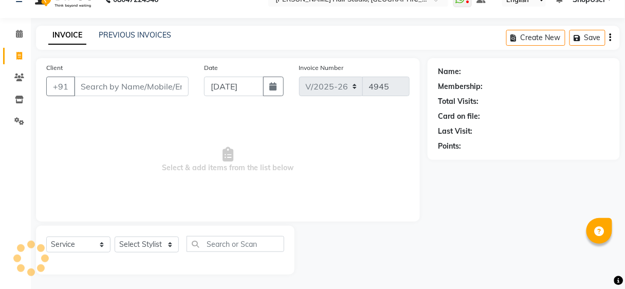
click at [174, 252] on div "Select Service Product Membership Package Voucher Prepaid Gift Card Select Styl…" at bounding box center [165, 248] width 238 height 24
click at [172, 246] on select "Select Stylist [PERSON_NAME] [PERSON_NAME] Avinash [PERSON_NAME] kahde [PERSON_…" at bounding box center [147, 244] width 64 height 16
select select "32802"
click at [115, 236] on select "Select Stylist [PERSON_NAME] [PERSON_NAME] Avinash [PERSON_NAME] kahde [PERSON_…" at bounding box center [147, 244] width 64 height 16
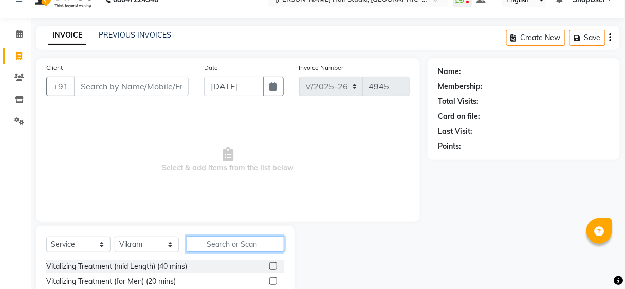
click at [196, 241] on input "text" at bounding box center [235, 244] width 98 height 16
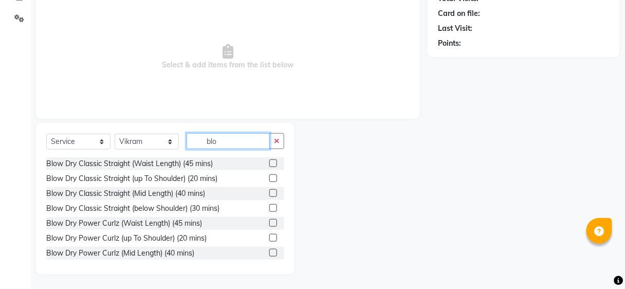
type input "blo"
click at [269, 206] on label at bounding box center [273, 208] width 8 height 8
click at [269, 206] on input "checkbox" at bounding box center [272, 208] width 7 height 7
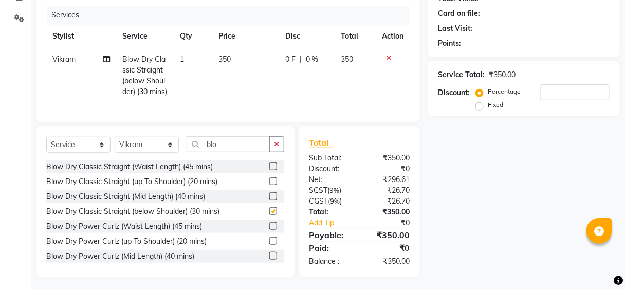
checkbox input "false"
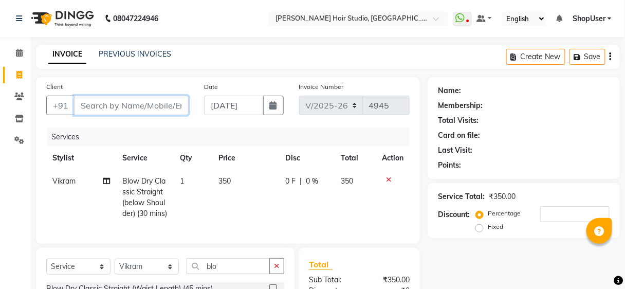
click at [153, 100] on input "Client" at bounding box center [131, 106] width 115 height 20
type input "7"
type input "0"
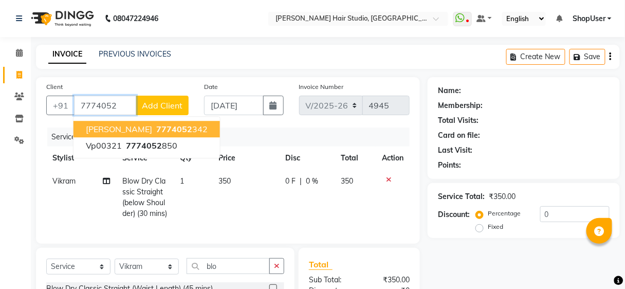
click at [172, 130] on span "7774052" at bounding box center [174, 129] width 36 height 10
type input "7774052342"
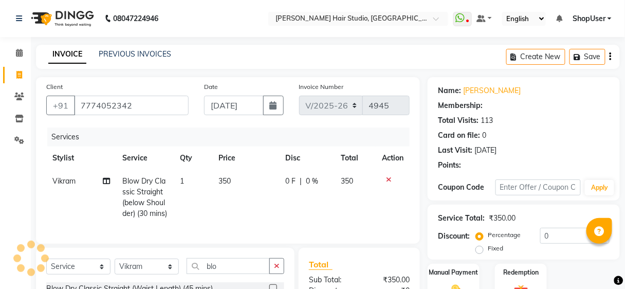
scroll to position [142, 0]
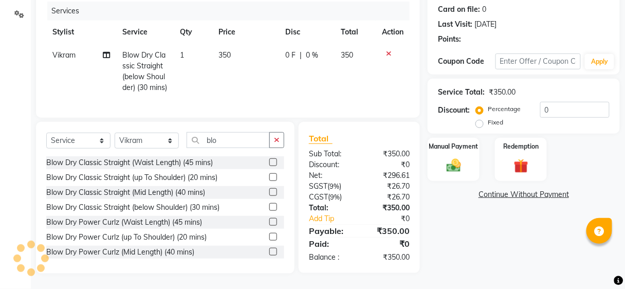
type input "20"
select select "1: Object"
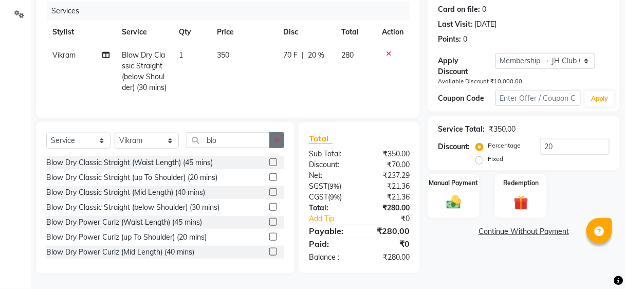
click at [279, 139] on icon "button" at bounding box center [277, 139] width 6 height 7
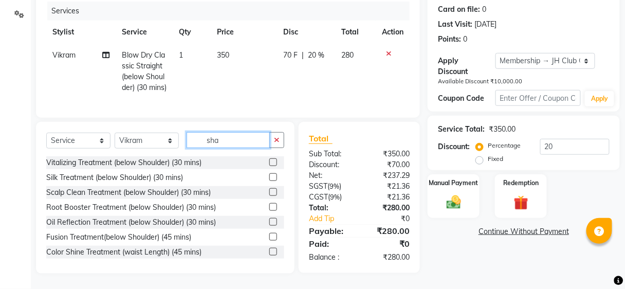
scroll to position [141, 0]
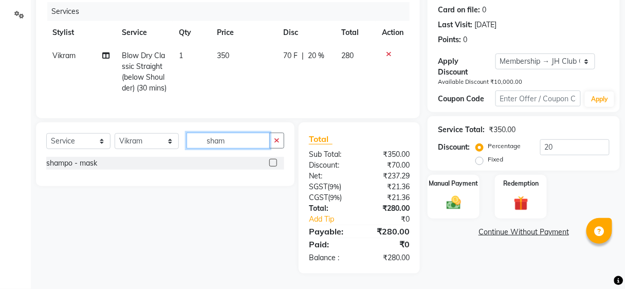
type input "sham"
click at [274, 163] on label at bounding box center [273, 163] width 8 height 8
click at [274, 163] on input "checkbox" at bounding box center [272, 163] width 7 height 7
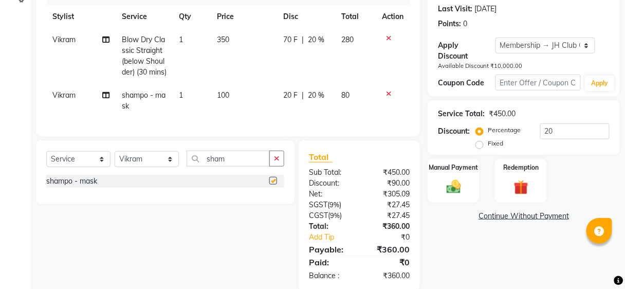
checkbox input "false"
drag, startPoint x: 275, startPoint y: 100, endPoint x: 314, endPoint y: 100, distance: 38.5
click at [275, 100] on td "100" at bounding box center [244, 101] width 66 height 34
select select "32802"
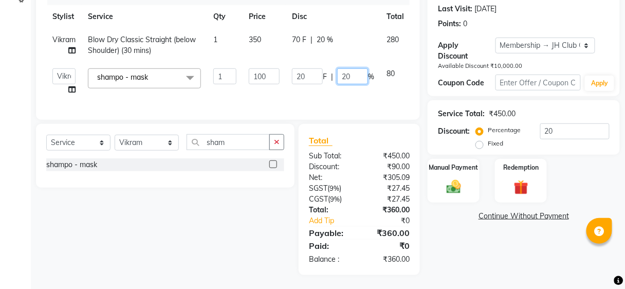
click at [362, 70] on input "20" at bounding box center [352, 76] width 31 height 16
type input "2"
type input "0"
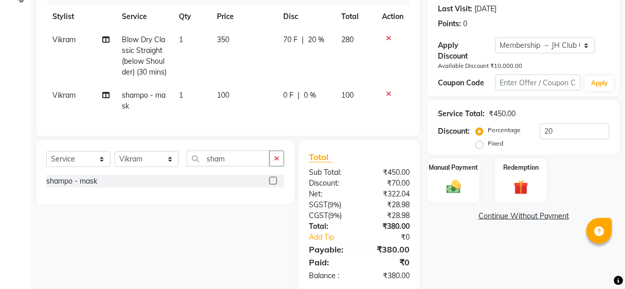
click at [368, 20] on tr "Stylist Service Qty Price Disc Total Action" at bounding box center [227, 16] width 363 height 23
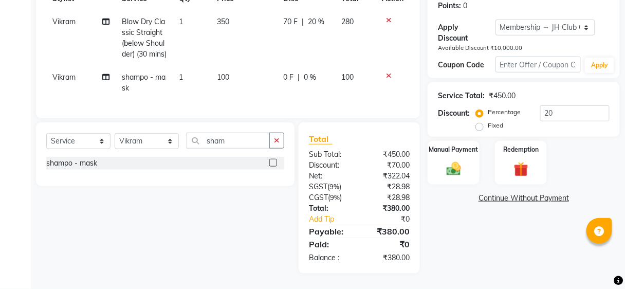
scroll to position [175, 0]
click at [450, 160] on img at bounding box center [453, 168] width 24 height 17
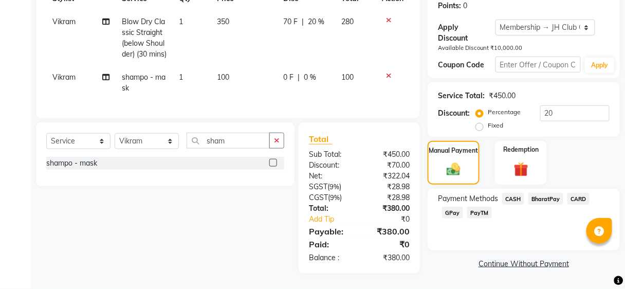
click at [542, 193] on div "BharatPay" at bounding box center [543, 200] width 39 height 14
click at [544, 193] on span "BharatPay" at bounding box center [545, 199] width 35 height 12
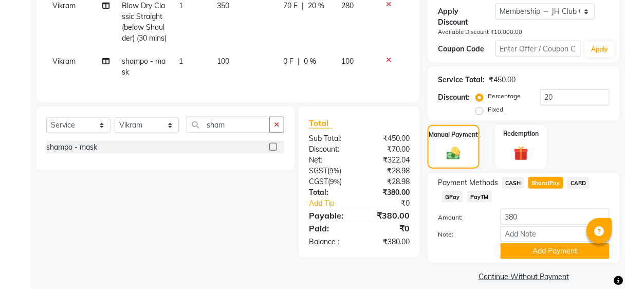
scroll to position [185, 0]
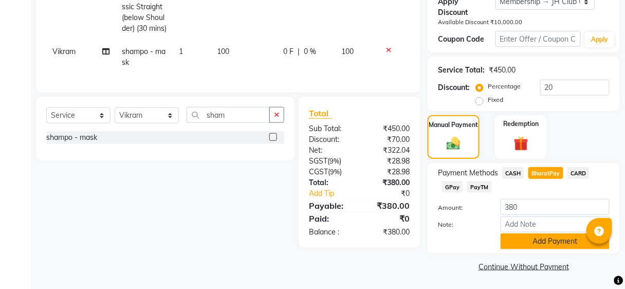
click at [533, 245] on button "Add Payment" at bounding box center [554, 241] width 109 height 16
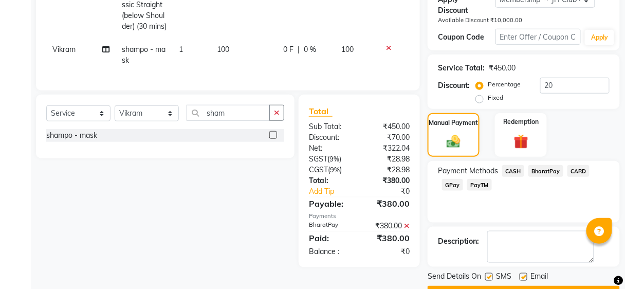
scroll to position [214, 0]
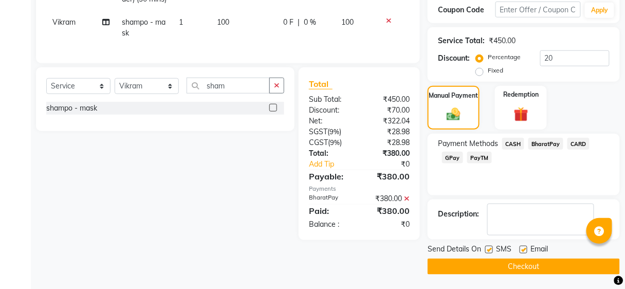
click at [524, 253] on div "Send Details On SMS Email Checkout" at bounding box center [523, 258] width 192 height 31
drag, startPoint x: 527, startPoint y: 265, endPoint x: 535, endPoint y: 265, distance: 7.2
click at [528, 265] on button "Checkout" at bounding box center [523, 266] width 192 height 16
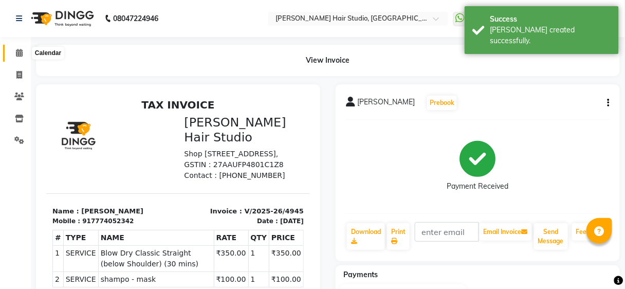
click at [17, 55] on icon at bounding box center [19, 53] width 7 height 8
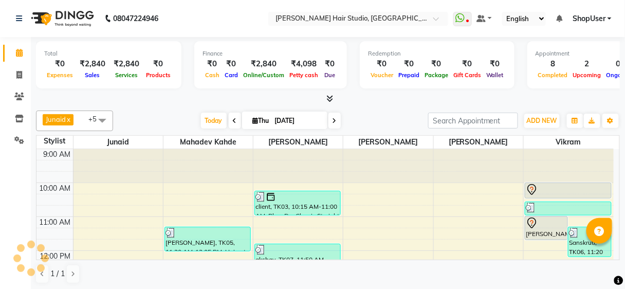
click at [595, 16] on span "ShopUser" at bounding box center [588, 18] width 33 height 11
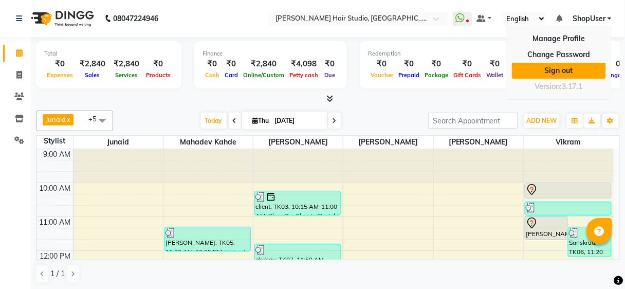
click at [559, 72] on link "Sign out" at bounding box center [559, 71] width 94 height 16
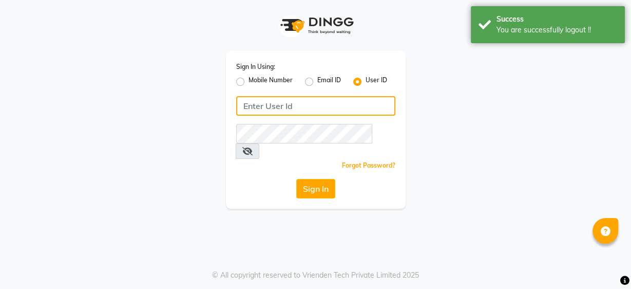
type input "9860439414"
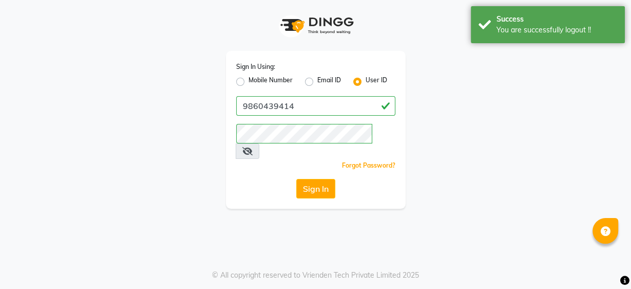
click at [249, 80] on label "Mobile Number" at bounding box center [271, 82] width 44 height 12
click at [249, 80] on input "Mobile Number" at bounding box center [252, 79] width 7 height 7
radio input "true"
radio input "false"
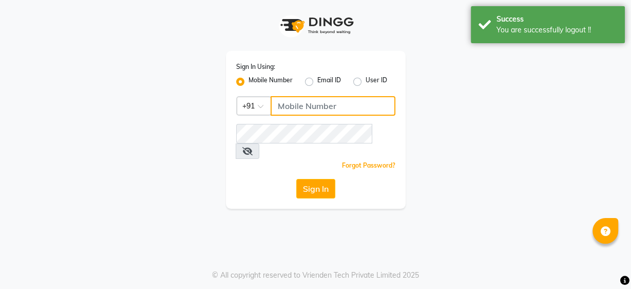
click at [360, 104] on input "Username" at bounding box center [333, 106] width 125 height 20
type input "9637373219"
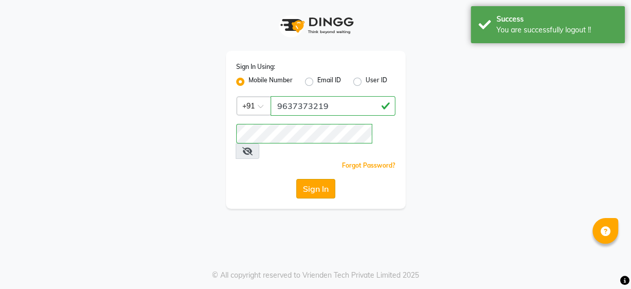
click at [314, 179] on button "Sign In" at bounding box center [315, 189] width 39 height 20
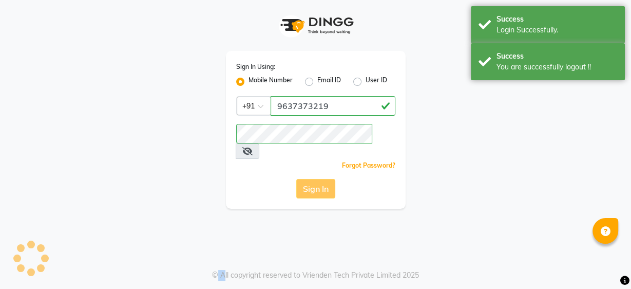
click at [314, 179] on div "Sign In" at bounding box center [315, 189] width 159 height 20
